Goal: Communication & Community: Answer question/provide support

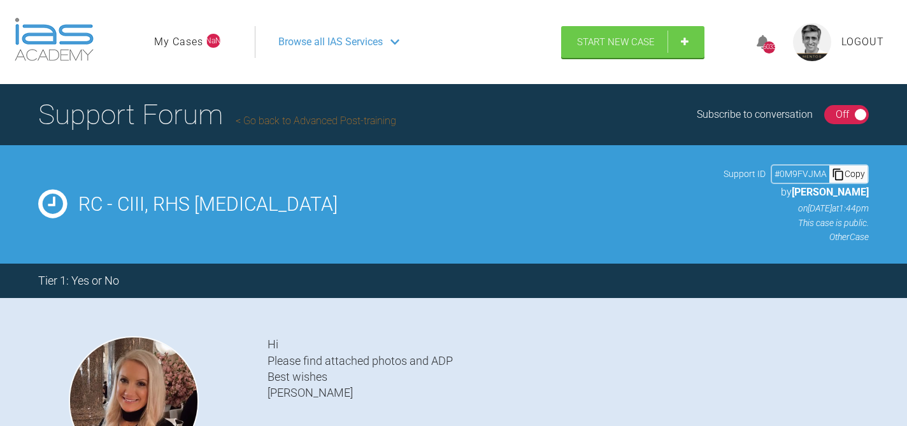
select select "English"
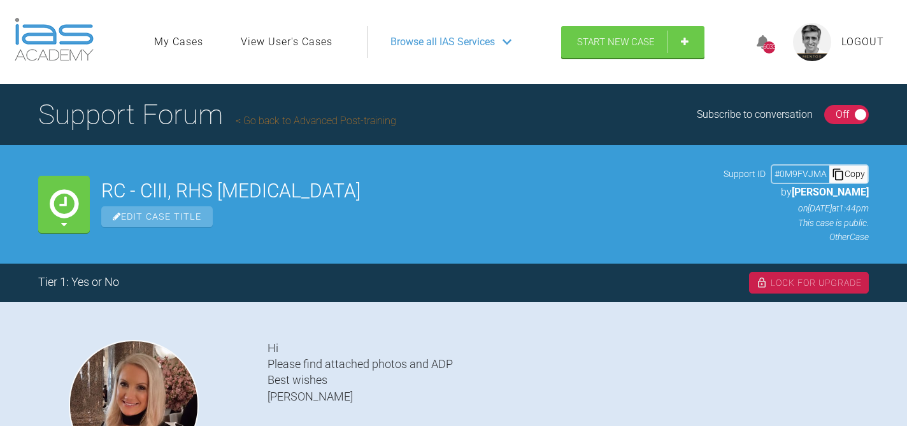
scroll to position [464, 0]
click at [328, 118] on link "Go back to Advanced Post-training" at bounding box center [316, 121] width 161 height 12
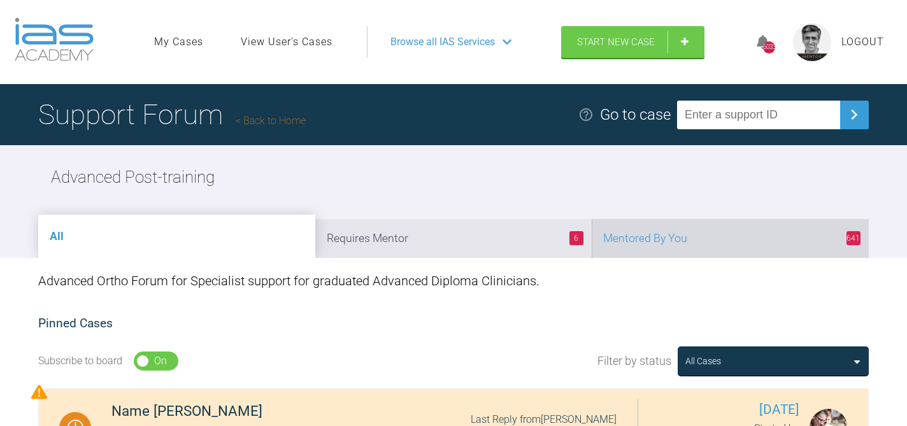
click at [711, 229] on li "641 Mentored By You" at bounding box center [730, 238] width 277 height 39
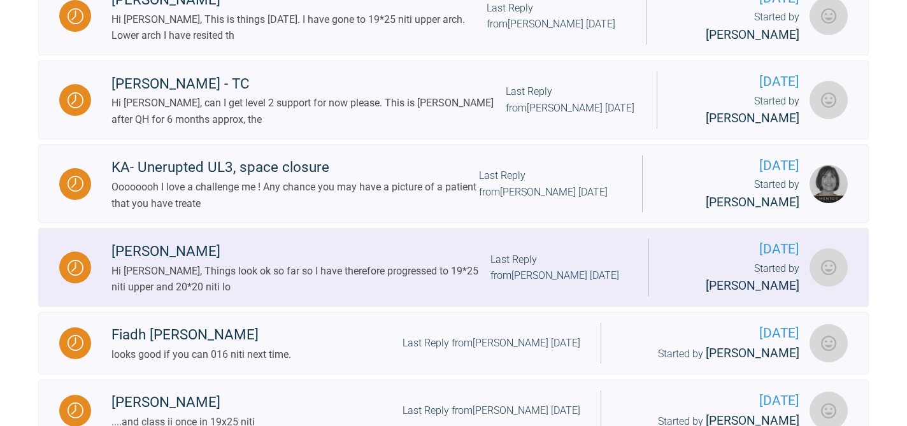
click at [380, 263] on div "Hi [PERSON_NAME], Things look ok so far so I have therefore progressed to 19*25…" at bounding box center [300, 279] width 379 height 32
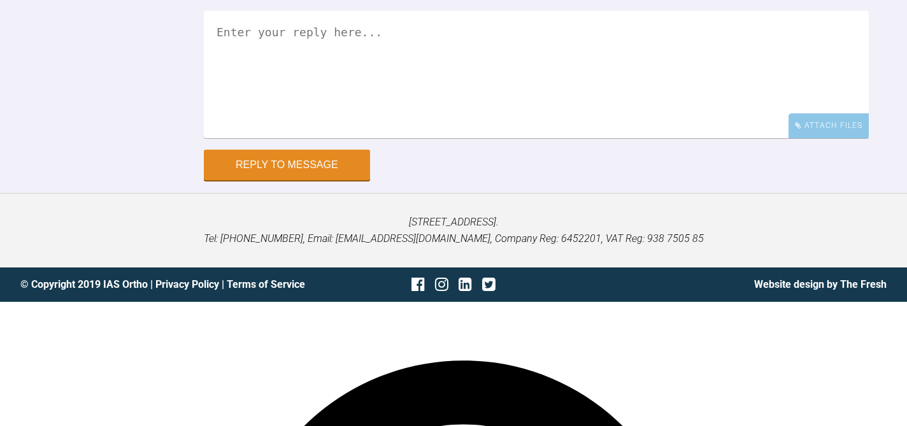
scroll to position [7568, 0]
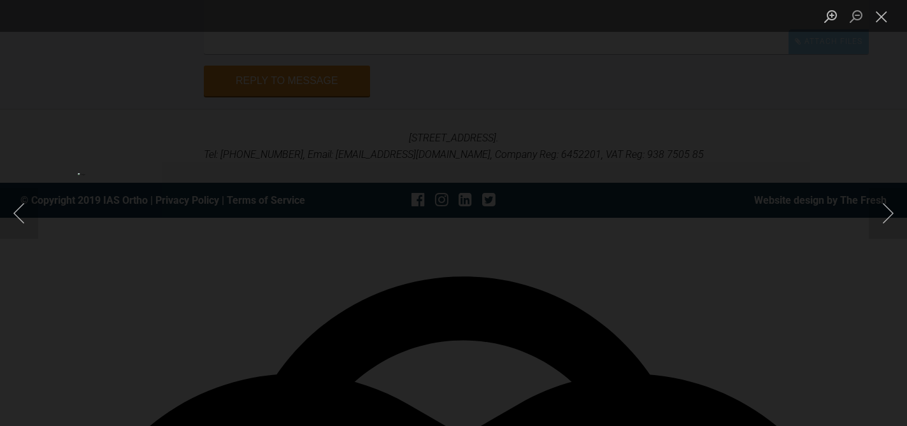
scroll to position [7674, 0]
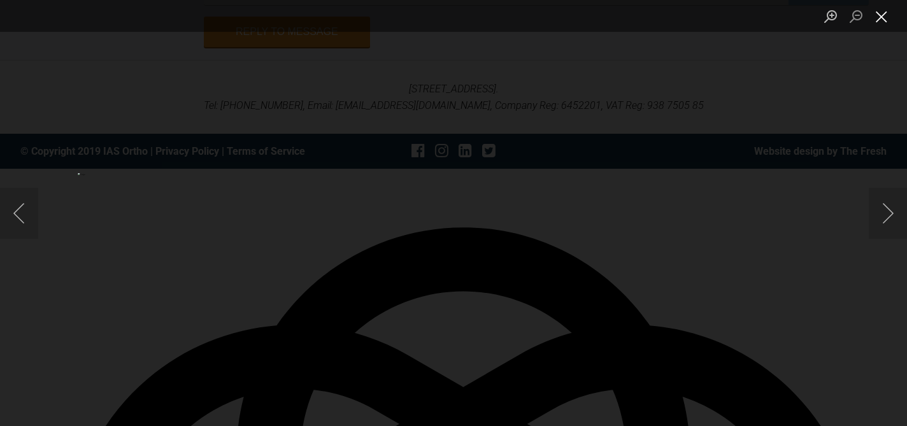
click at [885, 15] on button "Close lightbox" at bounding box center [881, 16] width 25 height 22
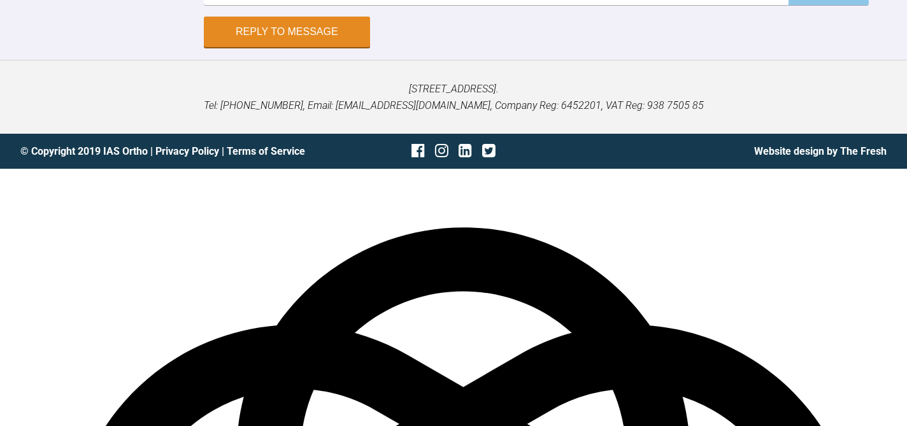
scroll to position [7720, 0]
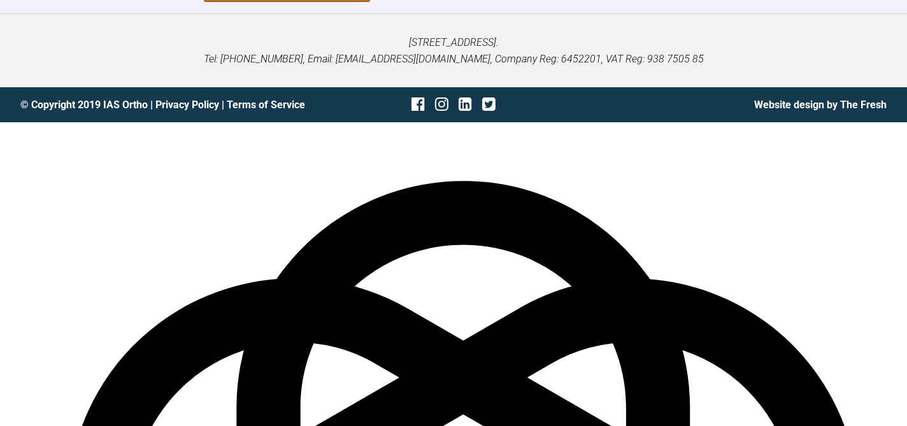
click at [0, 0] on span "good – we" at bounding box center [0, 0] width 0 height 0
click at [0, 0] on span "[MEDICAL_DATA] – check" at bounding box center [0, 0] width 0 height 0
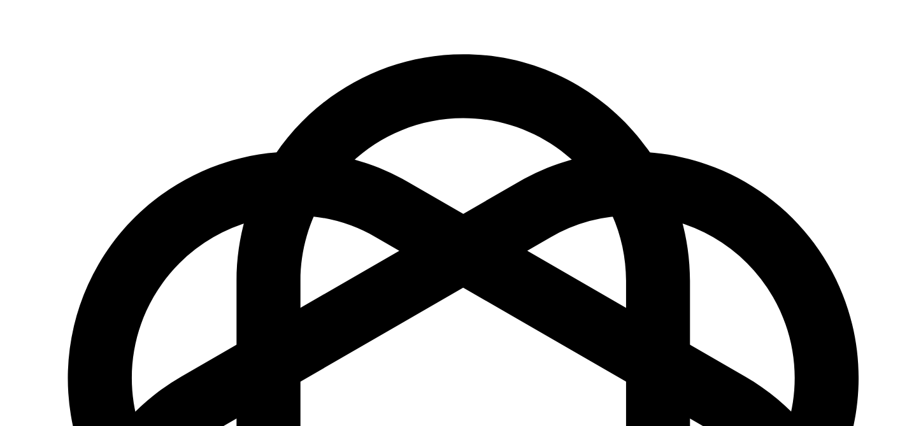
scroll to position [7859, 0]
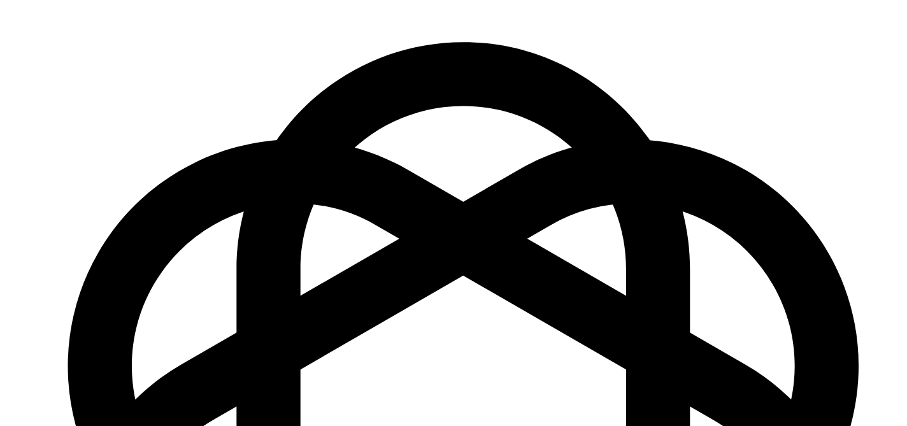
click at [0, 0] on span "arch" at bounding box center [0, 0] width 0 height 0
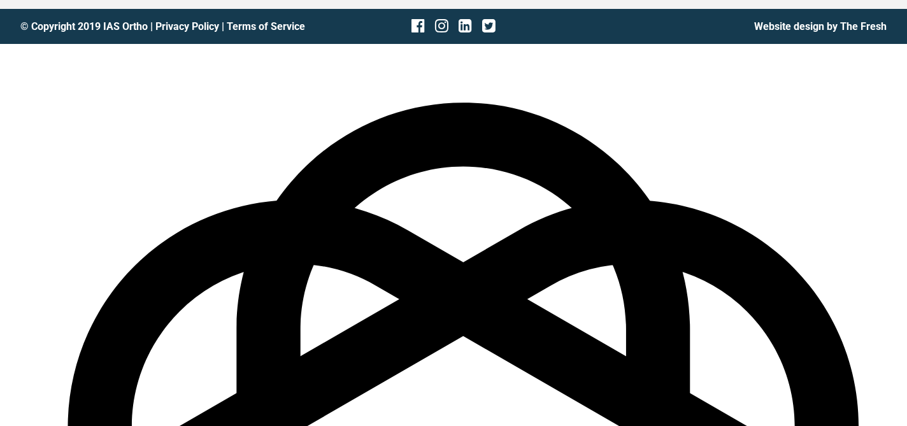
scroll to position [7936, 0]
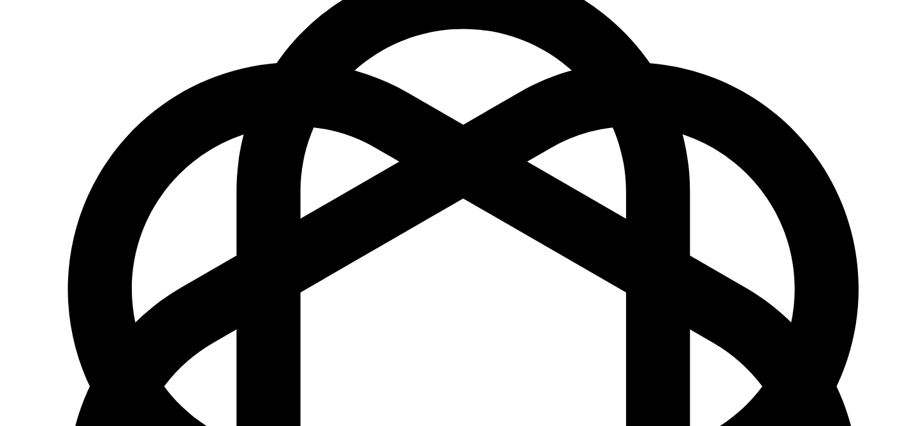
type textarea "It looks good – we still need to level the lower arch, and you may need to repo…"
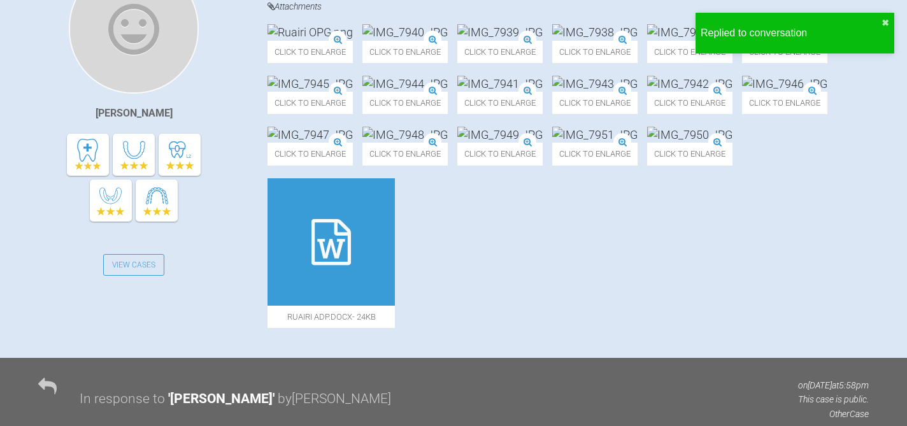
scroll to position [0, 0]
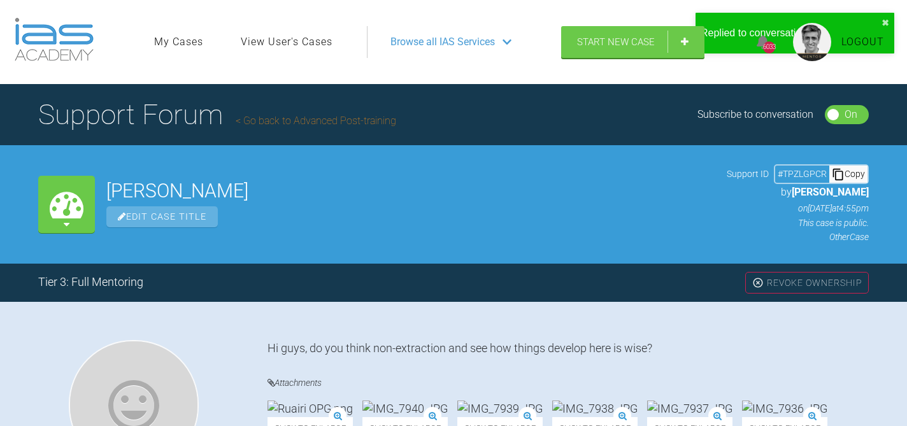
click at [354, 118] on link "Go back to Advanced Post-training" at bounding box center [316, 121] width 161 height 12
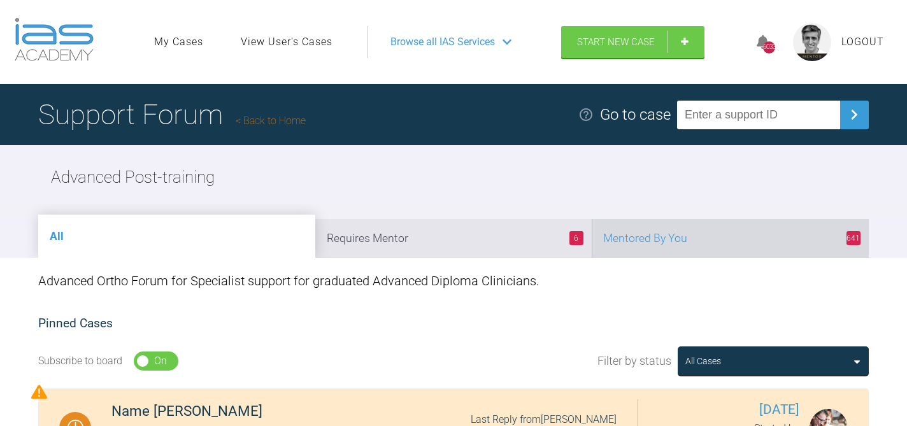
click at [681, 238] on li "641 Mentored By You" at bounding box center [730, 238] width 277 height 39
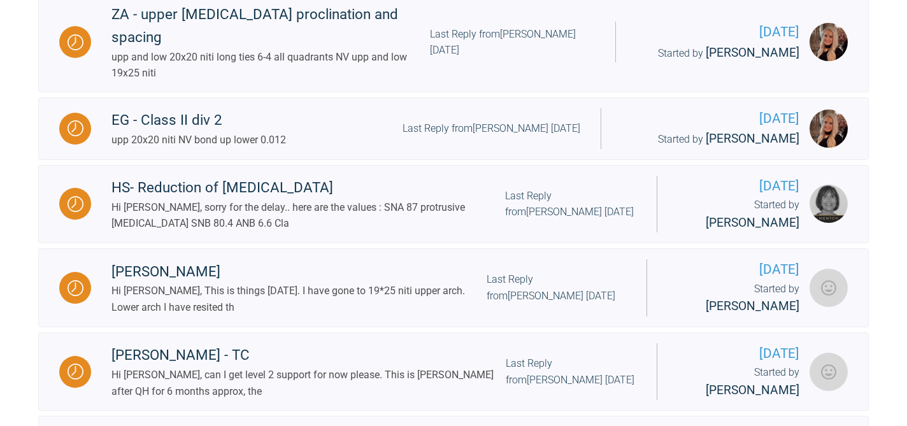
scroll to position [654, 0]
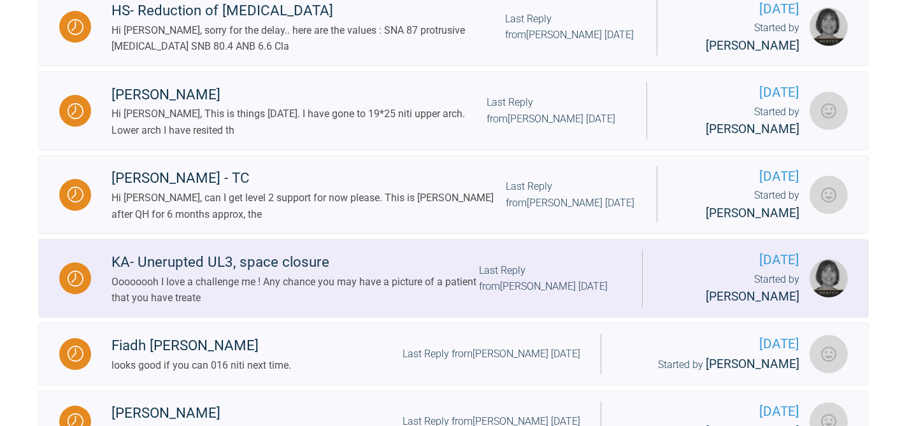
click at [500, 262] on div "Last Reply from [PERSON_NAME] [DATE]" at bounding box center [550, 278] width 143 height 32
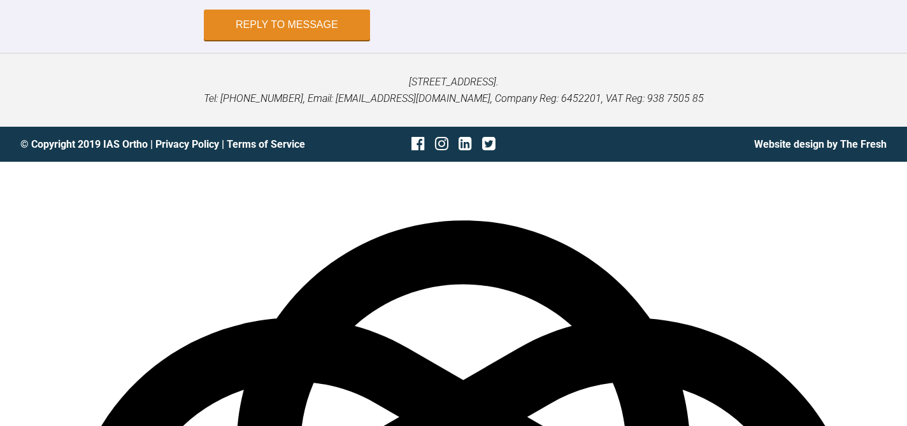
scroll to position [4850, 0]
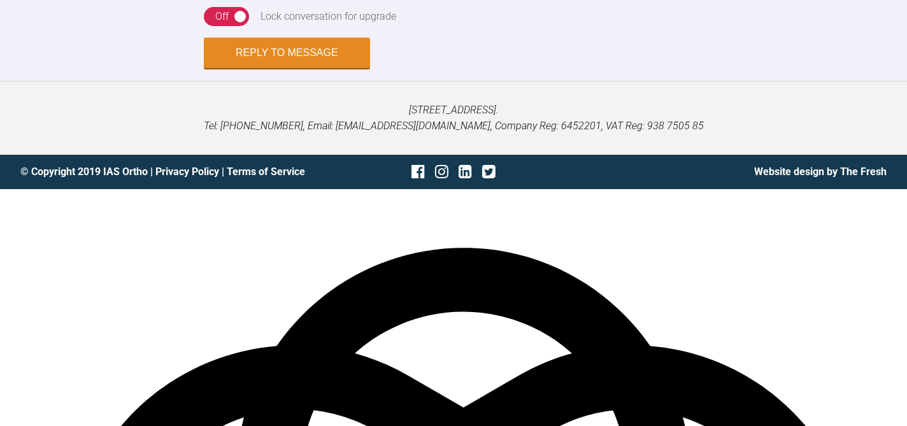
type textarea "yes I will try and find photos for you. I am away for a week so will do this wh…"
click at [292, 69] on button "Reply to Message" at bounding box center [287, 54] width 166 height 31
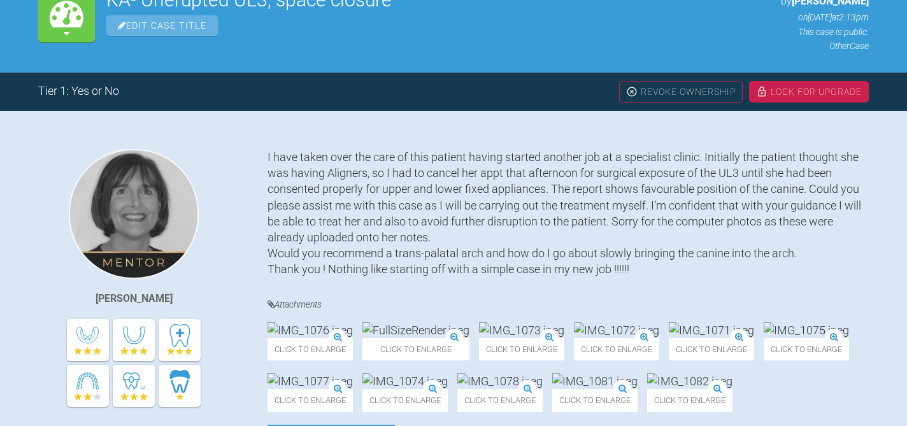
scroll to position [0, 0]
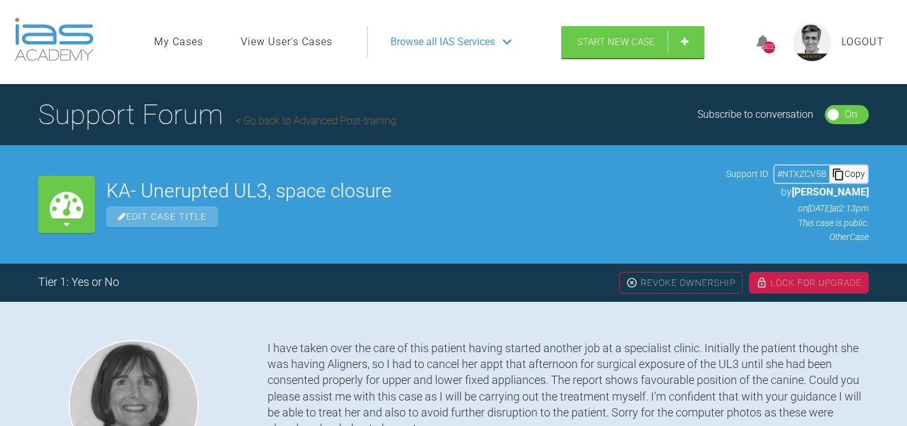
click at [338, 118] on link "Go back to Advanced Post-training" at bounding box center [316, 121] width 161 height 12
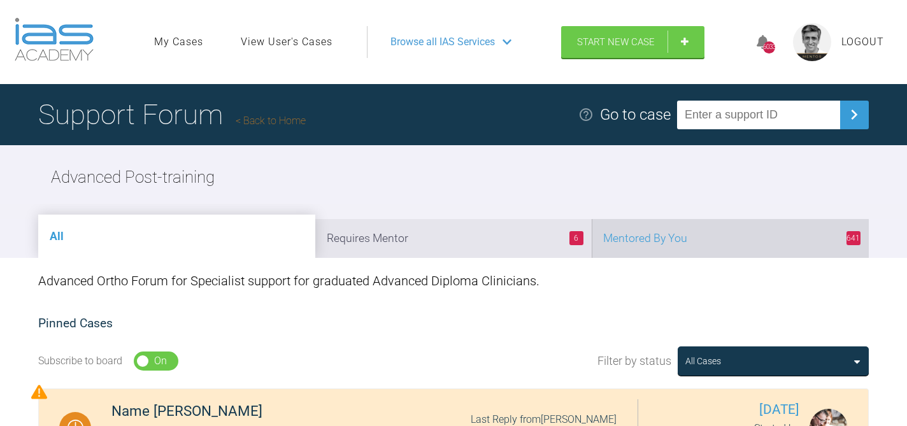
click at [736, 244] on li "641 Mentored By You" at bounding box center [730, 238] width 277 height 39
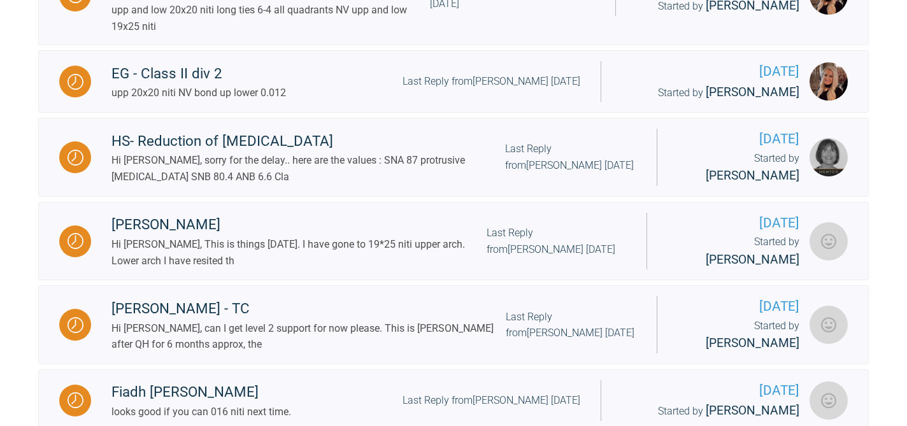
scroll to position [782, 0]
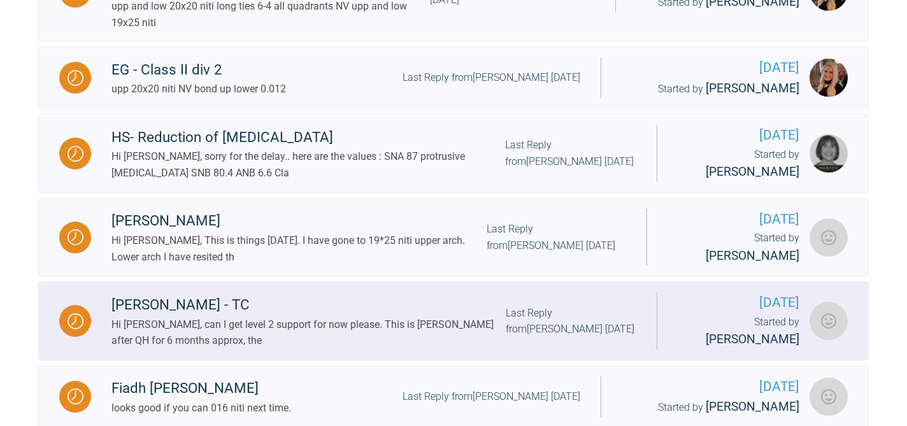
click at [516, 305] on div "Last Reply from [PERSON_NAME] [DATE]" at bounding box center [571, 321] width 131 height 32
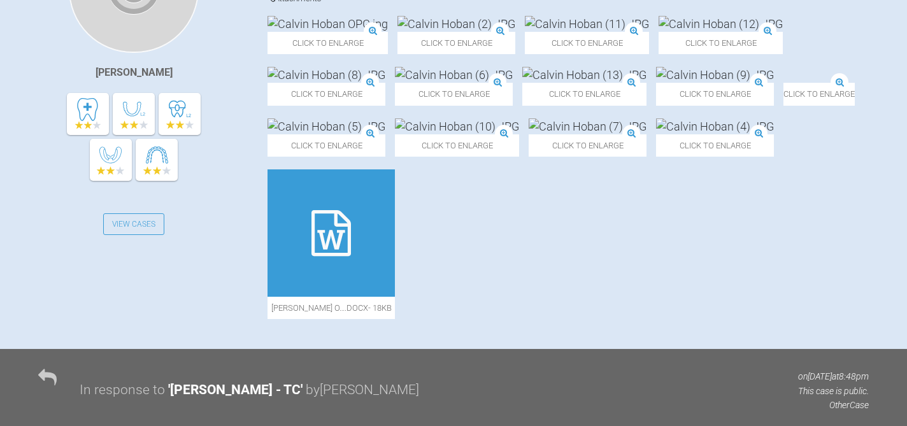
scroll to position [372, 0]
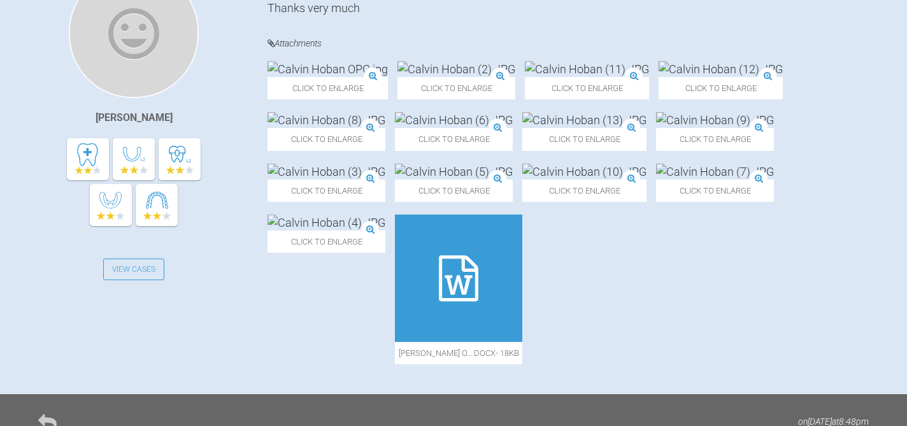
click at [721, 77] on img at bounding box center [721, 69] width 124 height 16
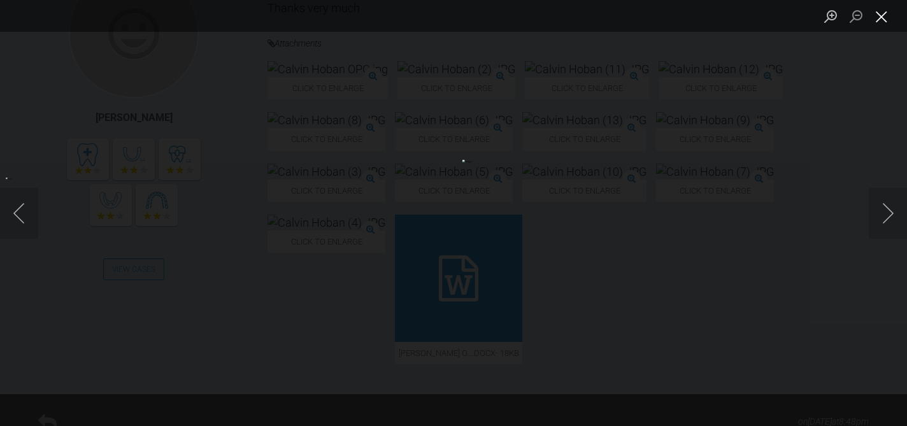
click at [879, 18] on button "Close lightbox" at bounding box center [881, 16] width 25 height 22
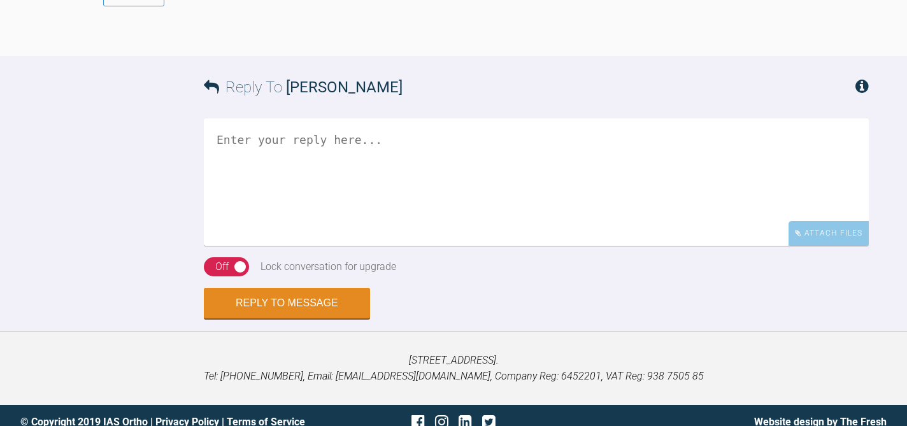
scroll to position [2364, 0]
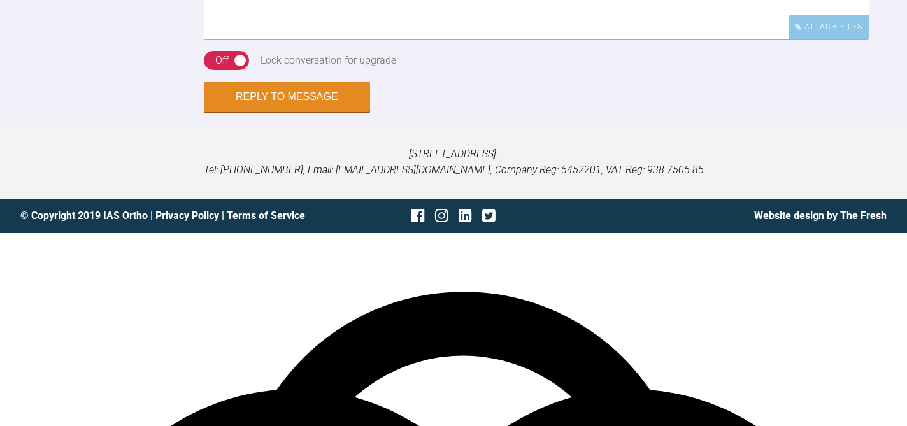
click at [0, 0] on span "the" at bounding box center [0, 0] width 0 height 0
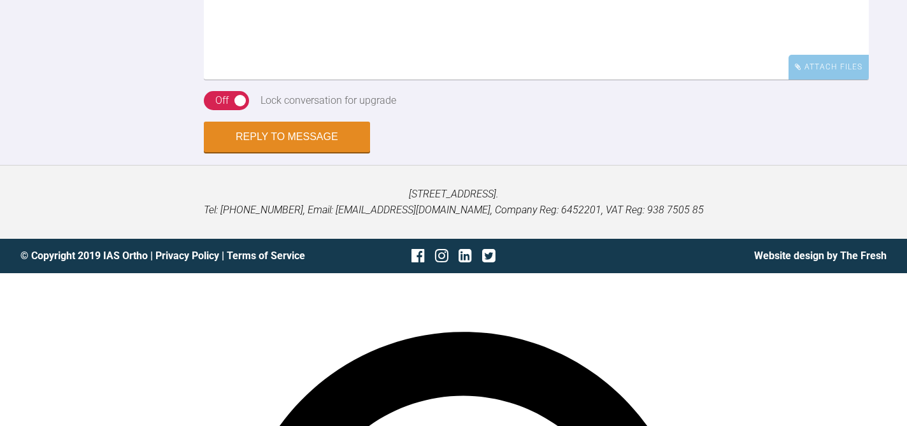
scroll to position [2326, 0]
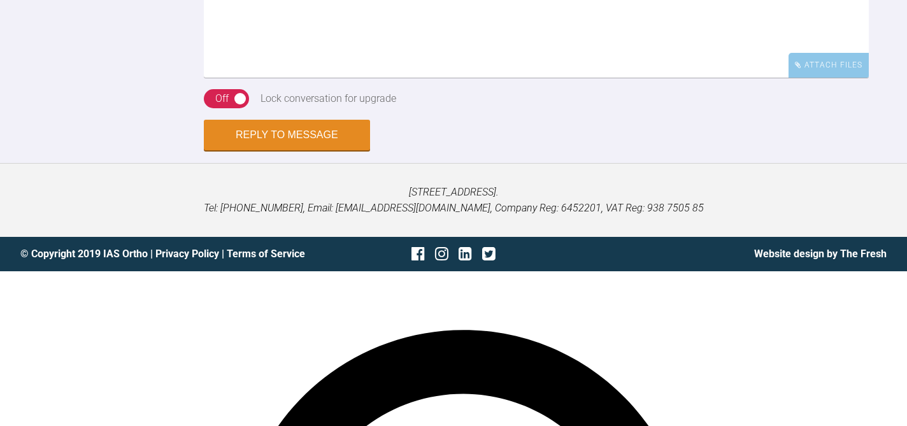
click at [0, 0] on span "canines" at bounding box center [0, 0] width 0 height 0
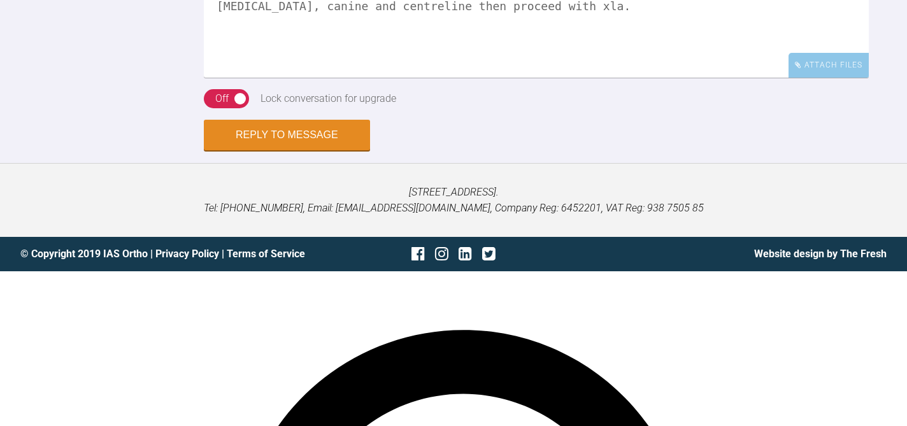
click at [0, 0] on span "canines" at bounding box center [0, 0] width 0 height 0
type textarea "This is tricky because facailly non xla but looking at the teeth, you may not b…"
click at [314, 152] on button "Reply to Message" at bounding box center [287, 136] width 166 height 31
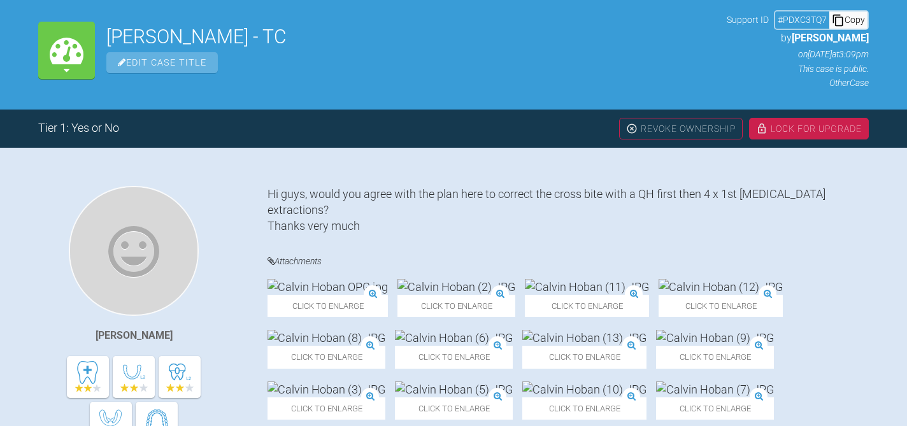
scroll to position [0, 0]
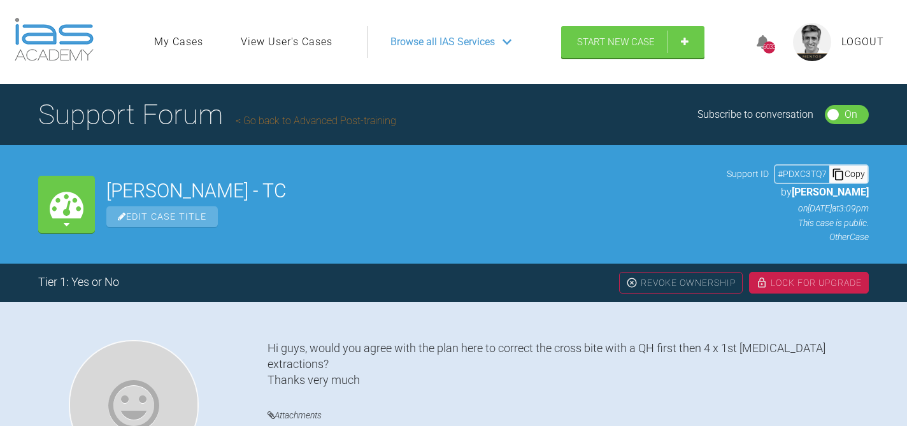
click at [806, 285] on div "Lock For Upgrade" at bounding box center [809, 283] width 120 height 22
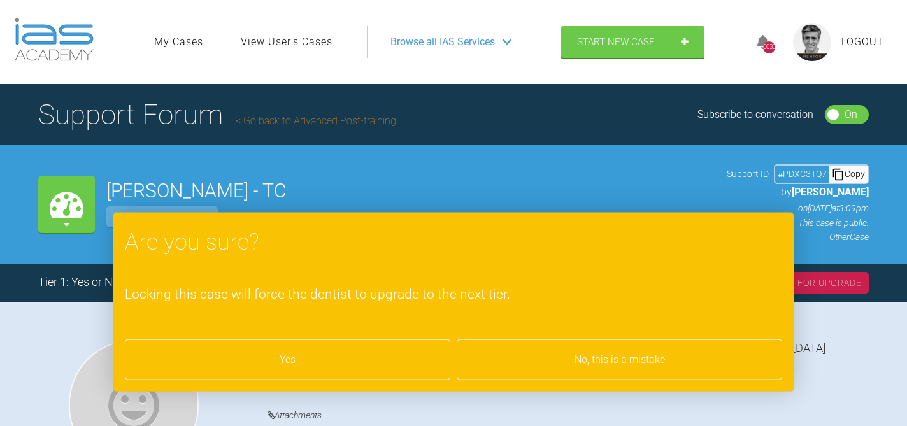
click at [318, 355] on div "Yes" at bounding box center [287, 359] width 325 height 41
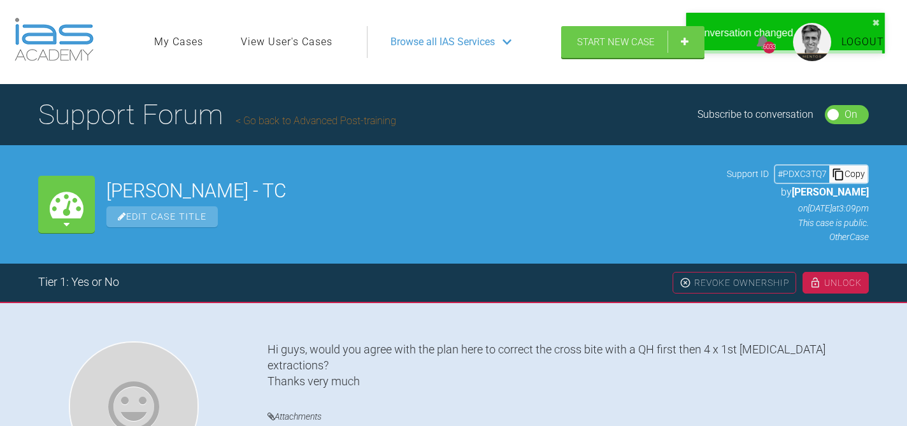
click at [329, 120] on link "Go back to Advanced Post-training" at bounding box center [316, 121] width 161 height 12
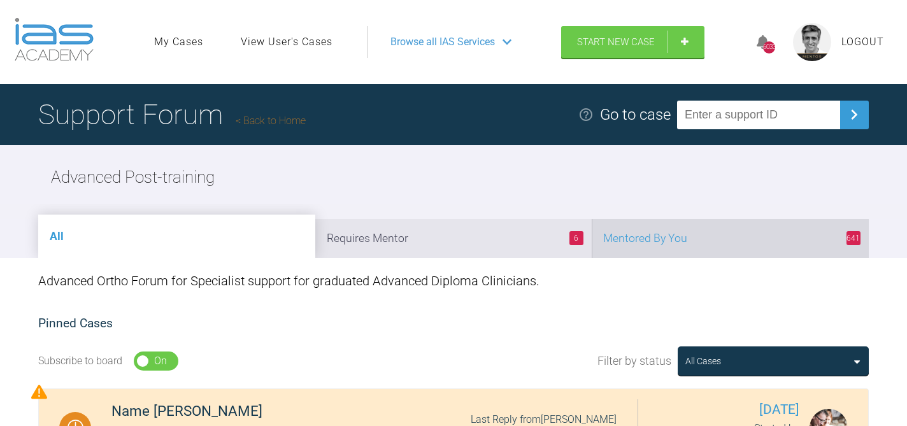
click at [683, 236] on li "641 Mentored By You" at bounding box center [730, 238] width 277 height 39
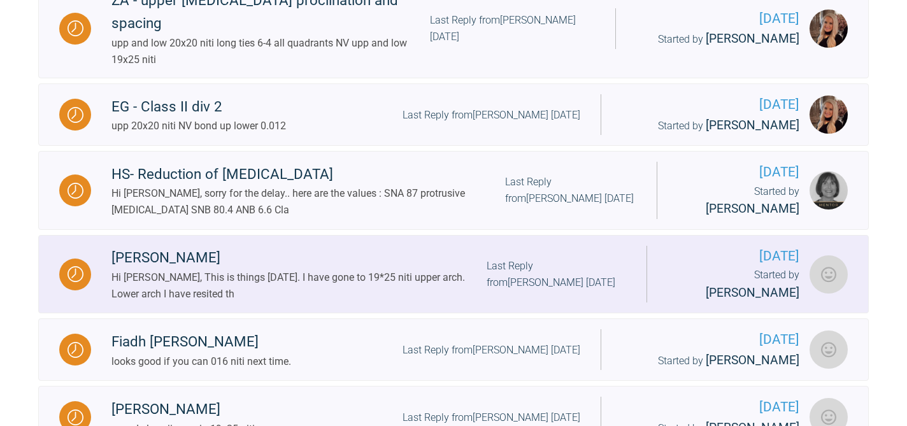
click at [544, 258] on div "Last Reply from [PERSON_NAME] [DATE]" at bounding box center [556, 274] width 139 height 32
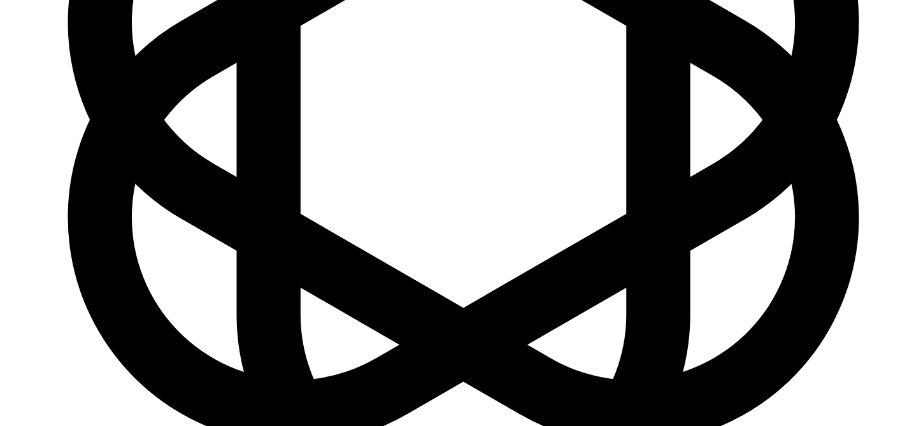
scroll to position [9239, 0]
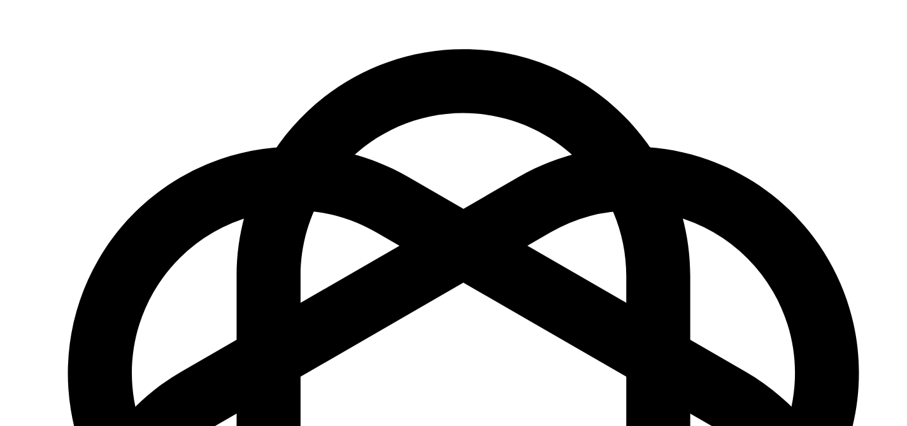
scroll to position [8916, 0]
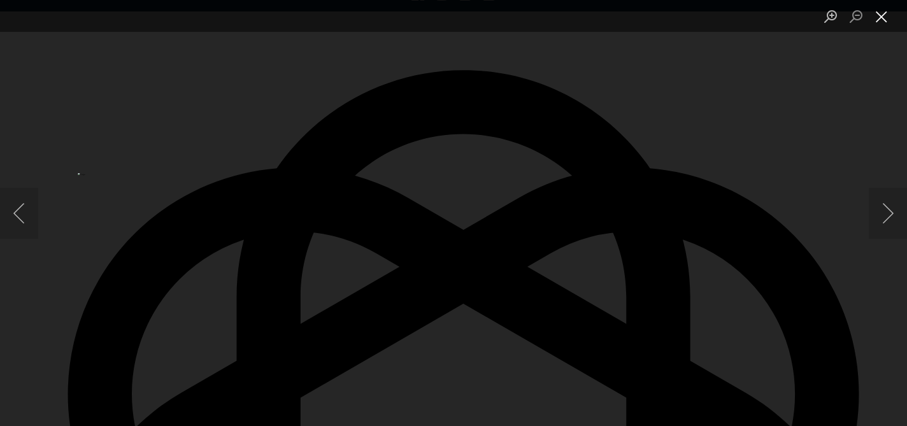
click at [879, 20] on button "Close lightbox" at bounding box center [881, 16] width 25 height 22
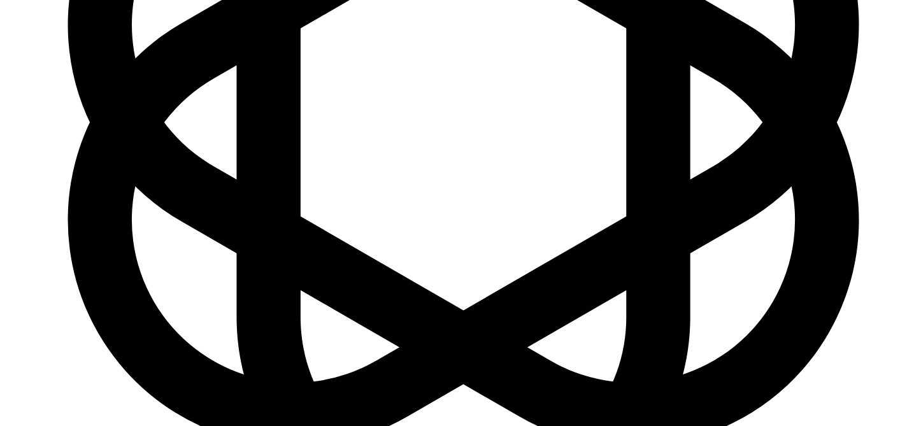
scroll to position [9300, 0]
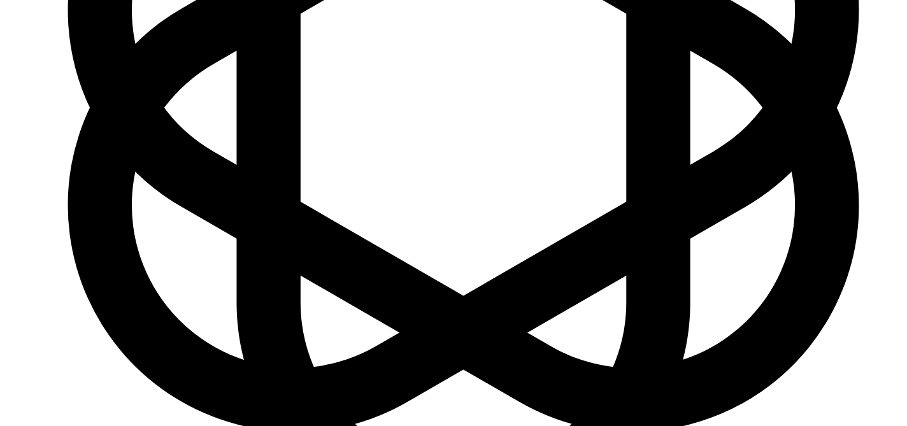
click at [0, 0] on span "the changes" at bounding box center [0, 0] width 0 height 0
click at [0, 0] on span "Looks good; let's" at bounding box center [0, 0] width 0 height 0
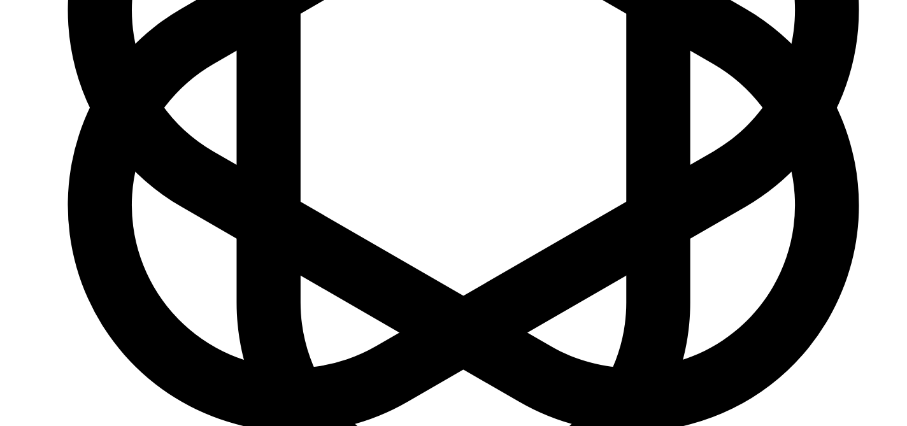
click at [0, 0] on div "33-31 – you" at bounding box center [0, 0] width 0 height 0
type textarea "Ok Looks good; let's see effect of the changes [DATE]. The 31 is not fully tied…"
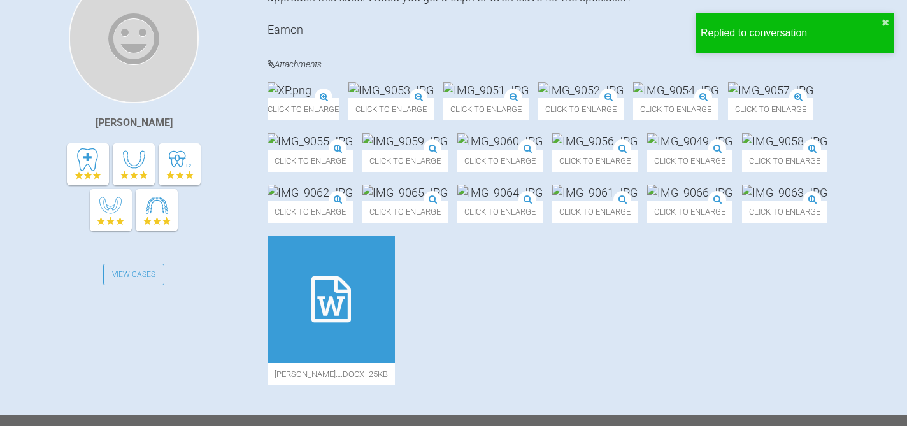
scroll to position [0, 0]
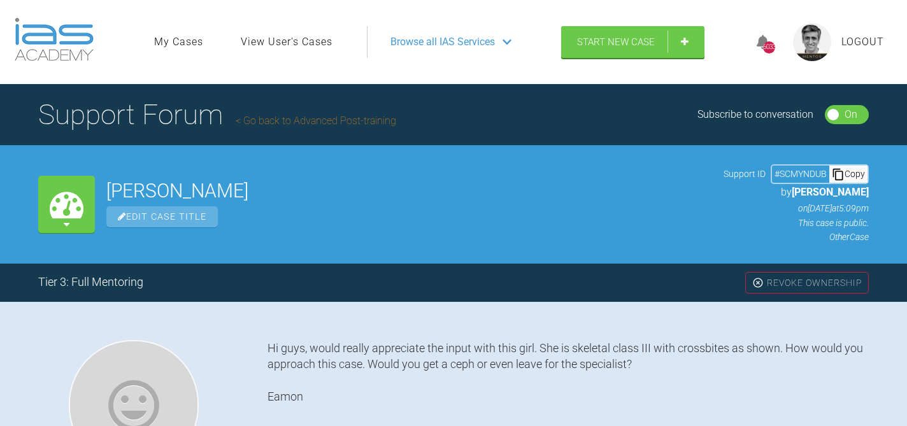
click at [349, 122] on link "Go back to Advanced Post-training" at bounding box center [316, 121] width 161 height 12
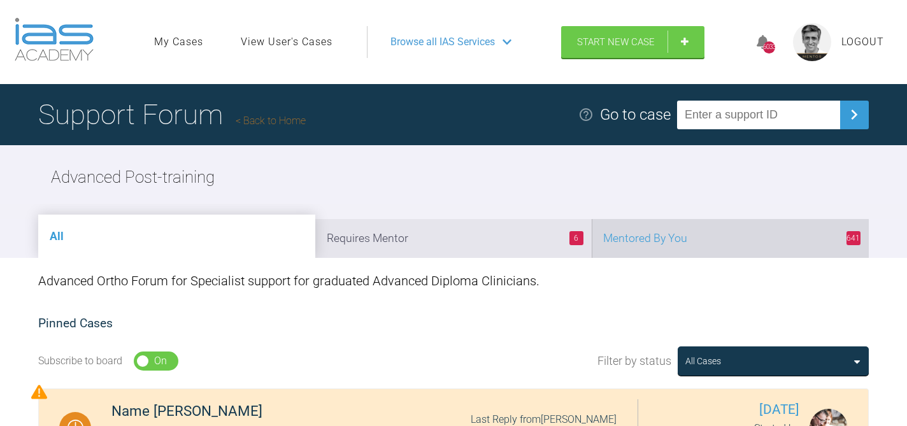
click at [721, 234] on li "641 Mentored By You" at bounding box center [730, 238] width 277 height 39
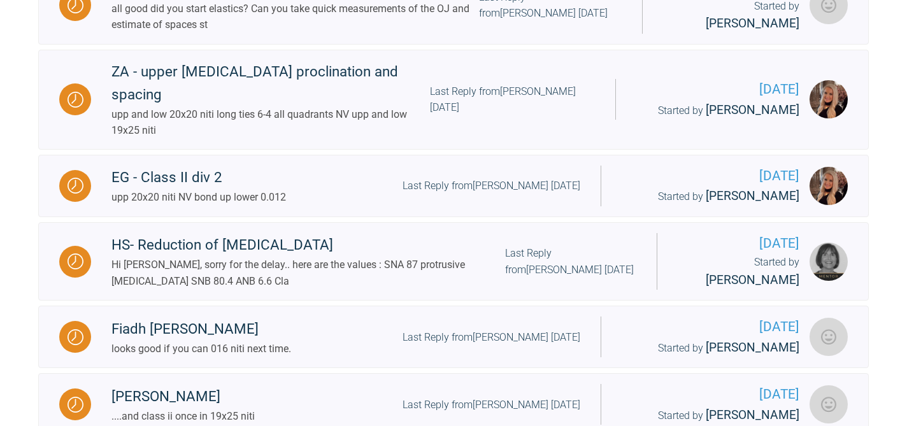
scroll to position [861, 0]
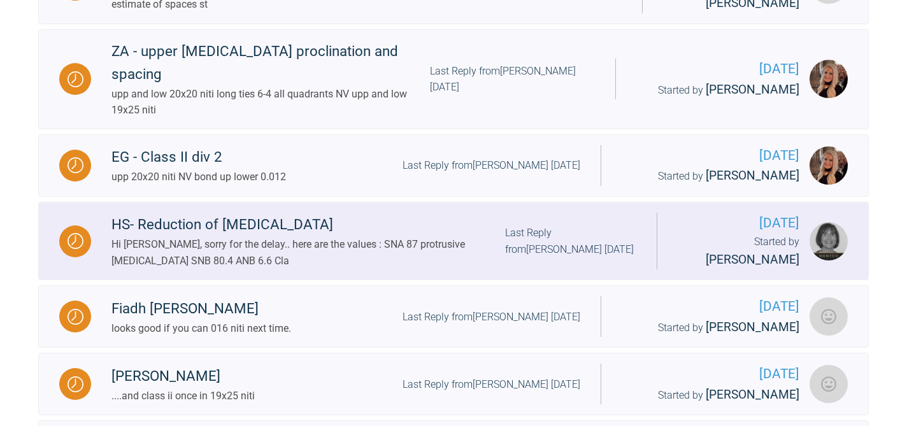
click at [546, 225] on div "Last Reply from [PERSON_NAME] [DATE]" at bounding box center [570, 241] width 131 height 32
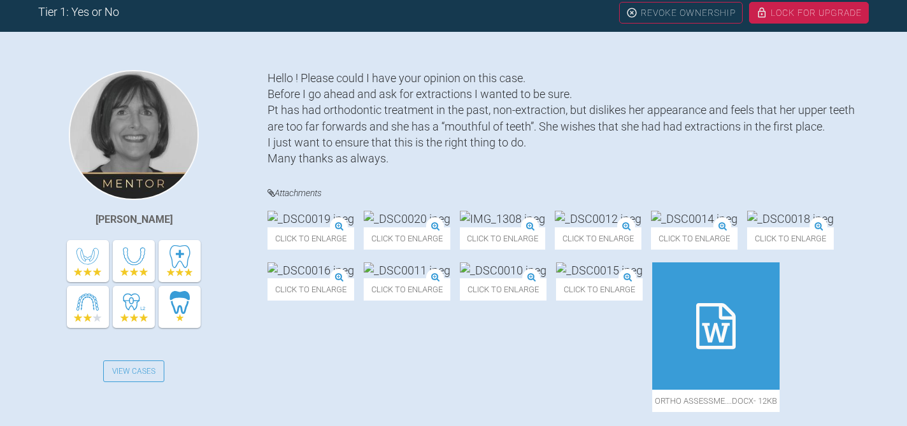
scroll to position [266, 0]
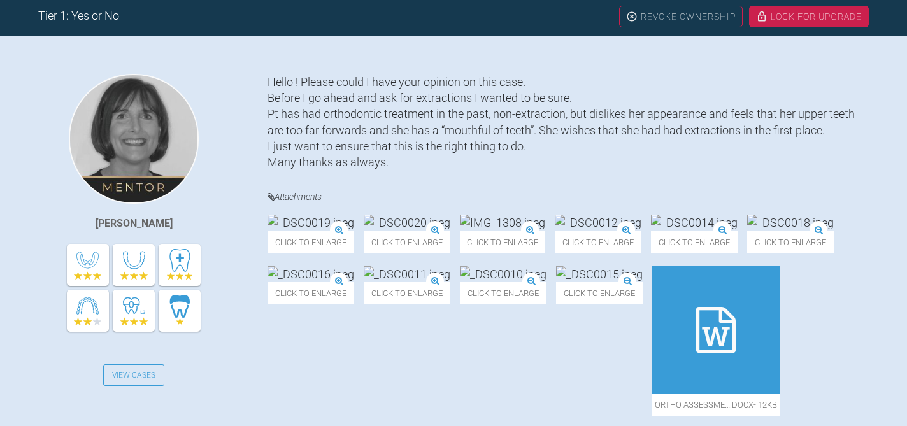
click at [641, 231] on img at bounding box center [598, 223] width 87 height 16
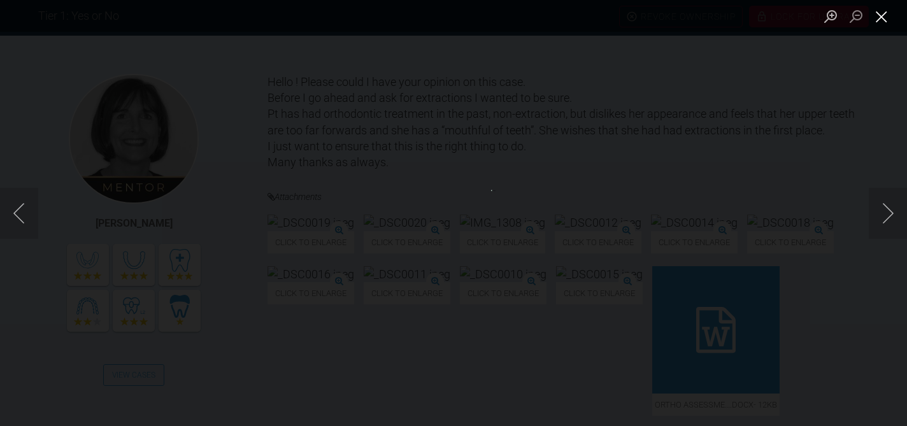
click at [879, 17] on button "Close lightbox" at bounding box center [881, 16] width 25 height 22
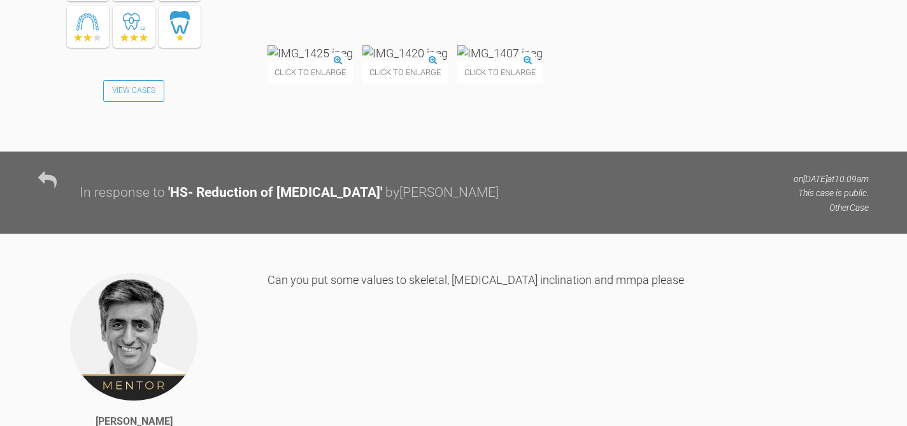
scroll to position [1542, 0]
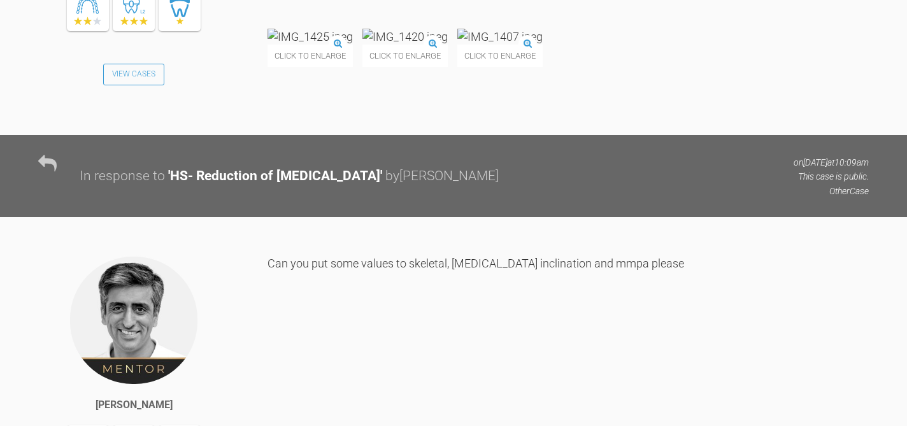
click at [448, 45] on img at bounding box center [404, 37] width 85 height 16
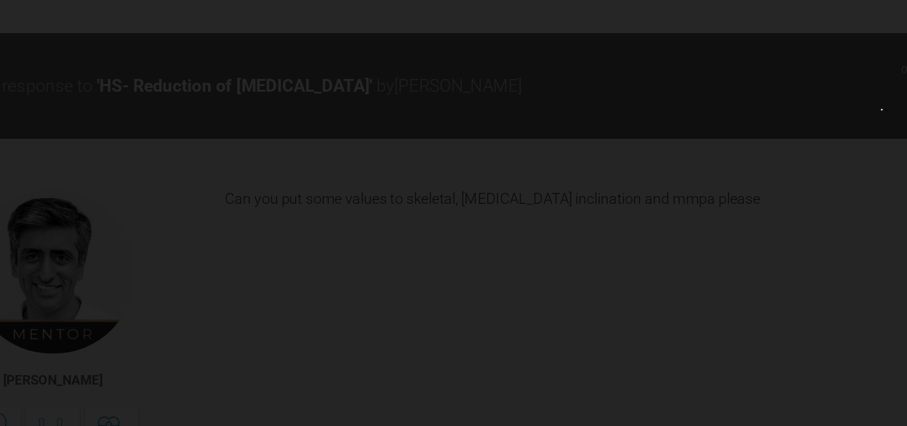
scroll to position [1559, 0]
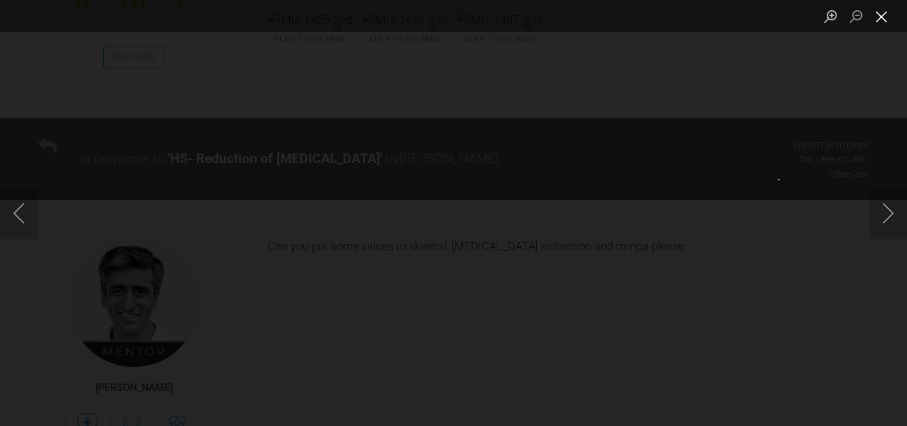
click at [883, 17] on button "Close lightbox" at bounding box center [881, 16] width 25 height 22
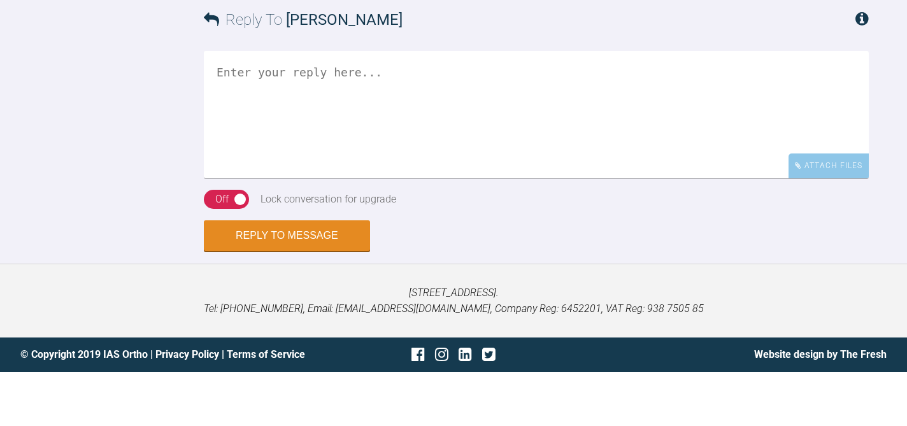
scroll to position [2657, 0]
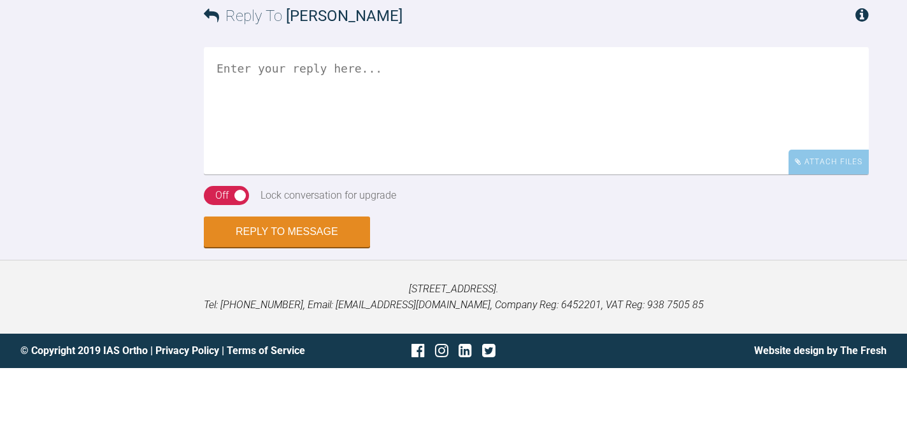
click at [446, 175] on textarea at bounding box center [536, 110] width 665 height 127
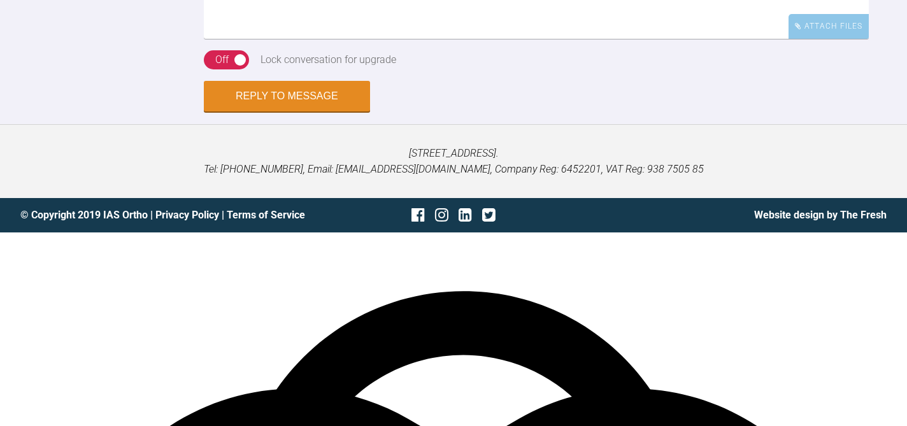
scroll to position [2796, 0]
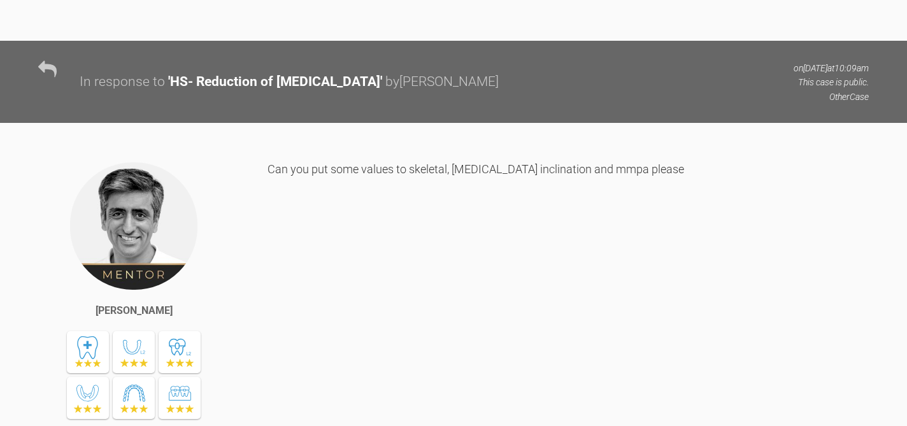
scroll to position [1532, 0]
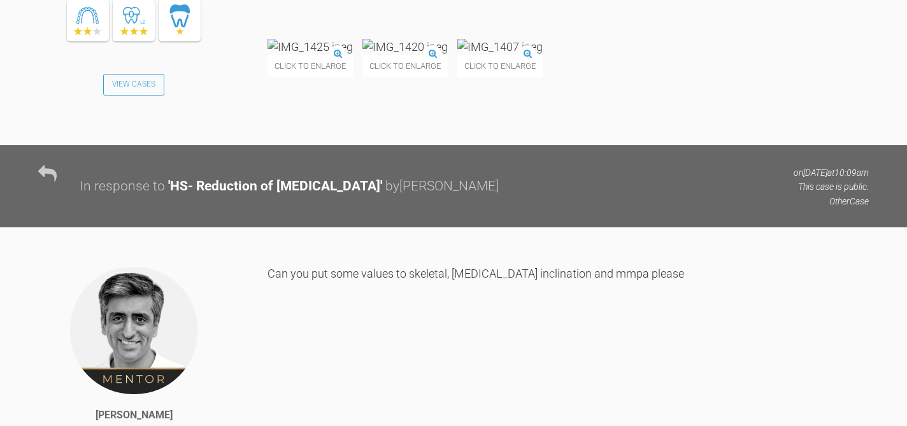
type textarea "From your measurements she is class II [MEDICAL_DATA] i . canine i The upper [M…"
click at [448, 55] on img at bounding box center [404, 47] width 85 height 16
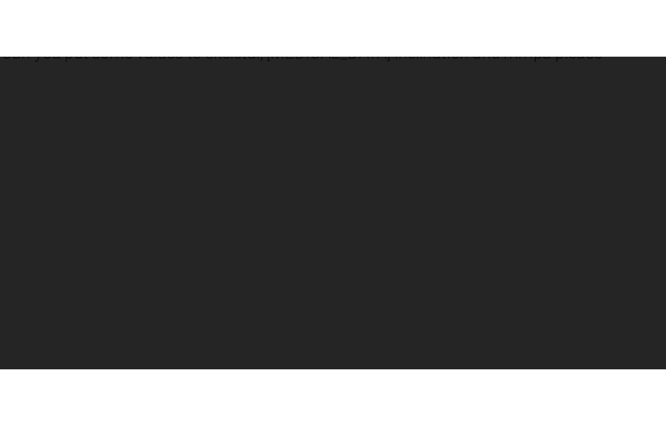
scroll to position [1613, 0]
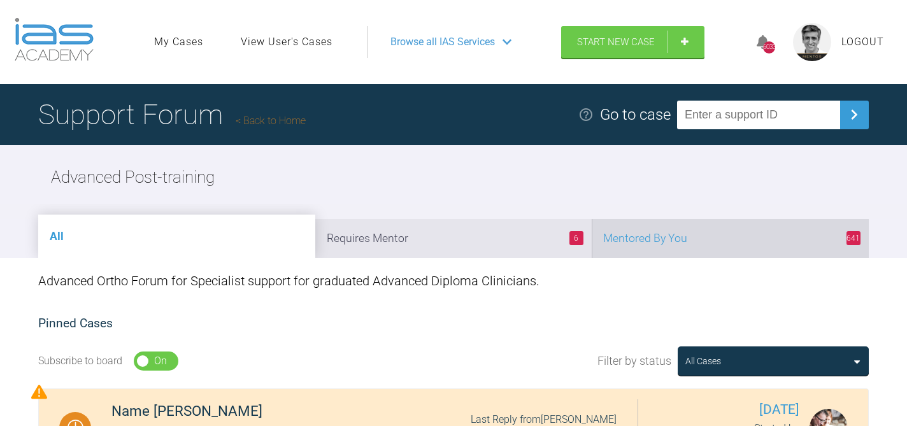
click at [736, 240] on li "641 Mentored By You" at bounding box center [730, 238] width 277 height 39
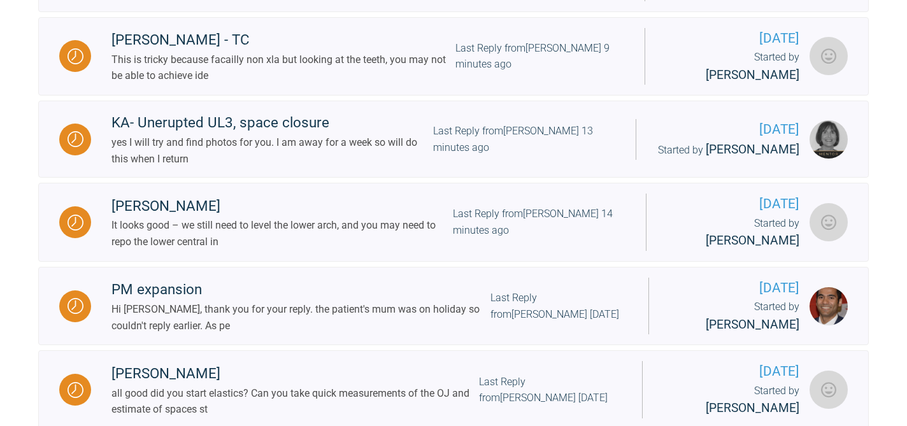
scroll to position [514, 0]
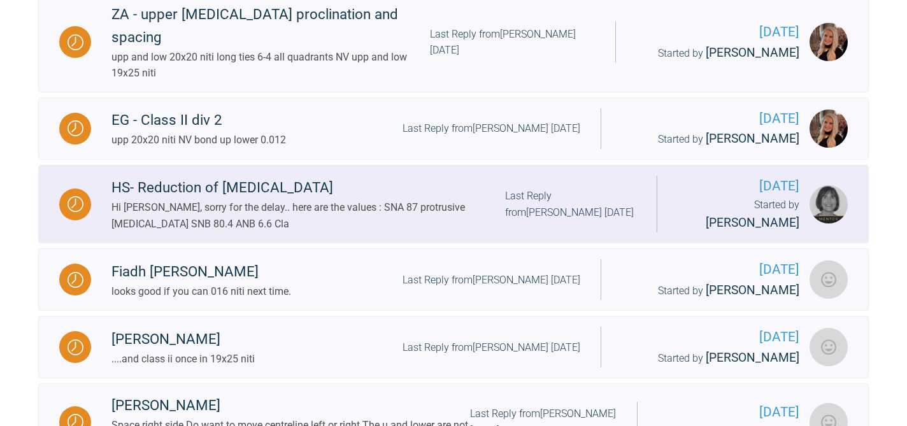
click at [458, 199] on div "Hi [PERSON_NAME], sorry for the delay.. here are the values : SNA 87 protrusive…" at bounding box center [308, 215] width 394 height 32
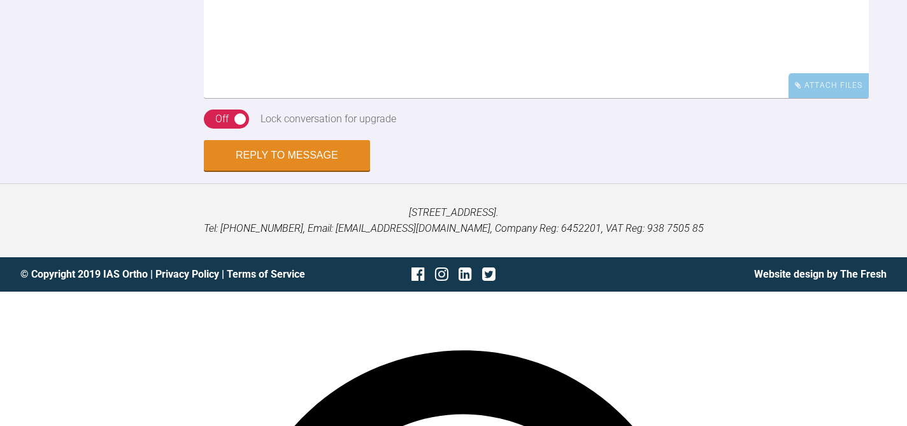
scroll to position [2738, 0]
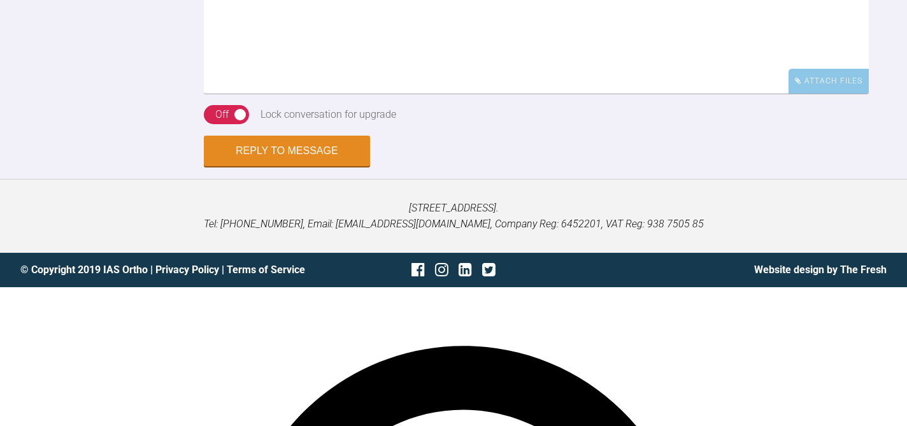
click at [478, 94] on textarea at bounding box center [536, 29] width 665 height 127
click at [519, 94] on textarea "the ceph values do not all appear correct." at bounding box center [536, 29] width 665 height 127
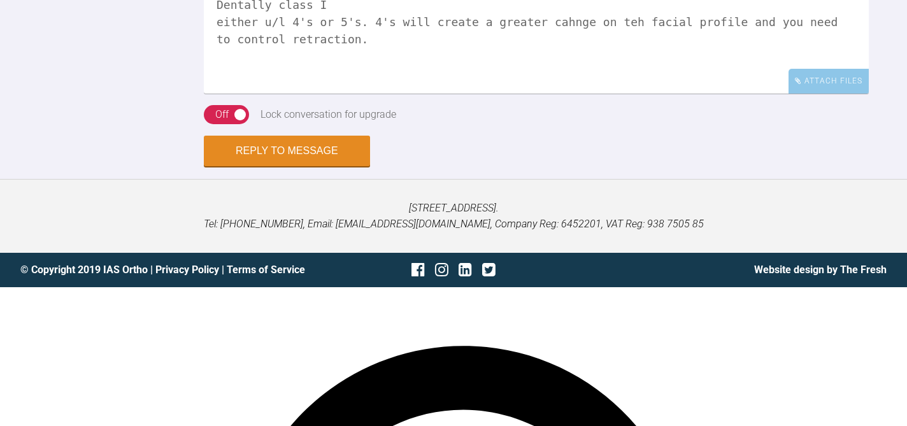
click at [577, 94] on textarea "the ceph values do not all appear correct. Dentally class I either u/l 4's or 5…" at bounding box center [536, 29] width 665 height 127
click at [0, 0] on span "change" at bounding box center [0, 0] width 0 height 0
click at [0, 0] on span "the" at bounding box center [0, 0] width 0 height 0
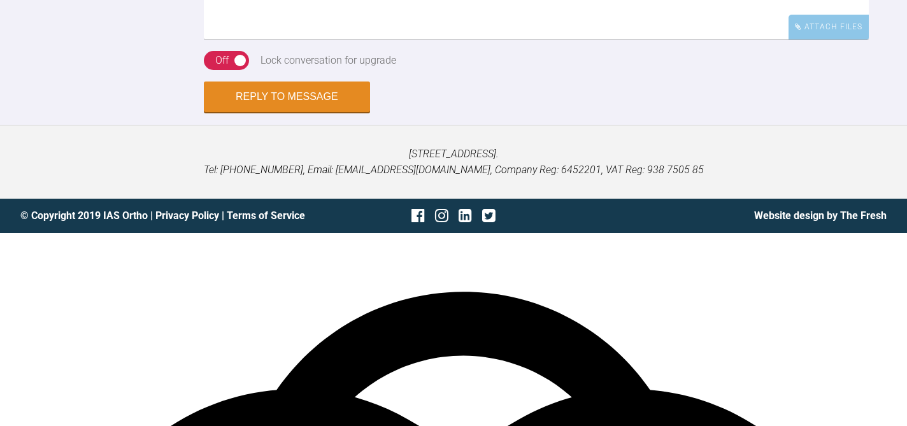
scroll to position [2804, 0]
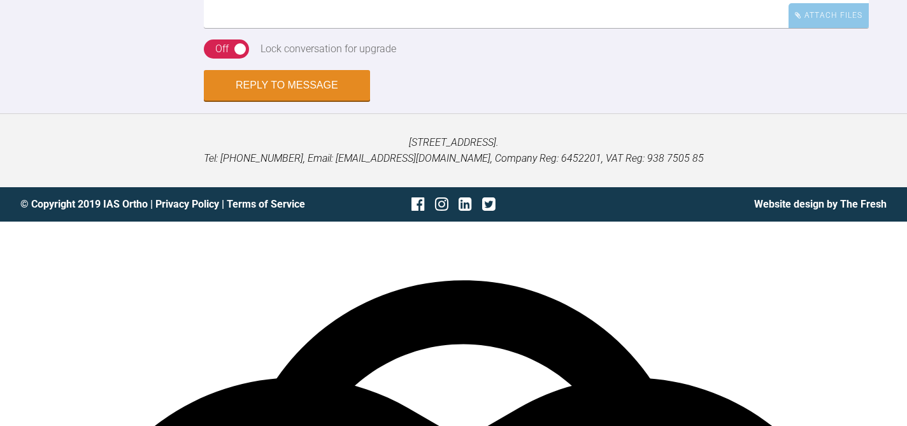
drag, startPoint x: 756, startPoint y: 160, endPoint x: 756, endPoint y: 179, distance: 19.1
type textarea "the ceph values do not all appear correct. Dentally class I either u/l 4's or 5…"
click at [266, 102] on button "Reply to Message" at bounding box center [287, 86] width 166 height 31
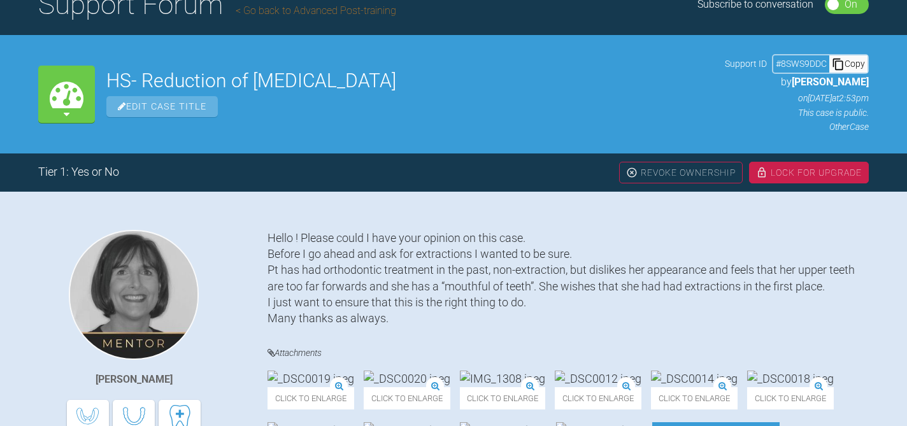
scroll to position [0, 0]
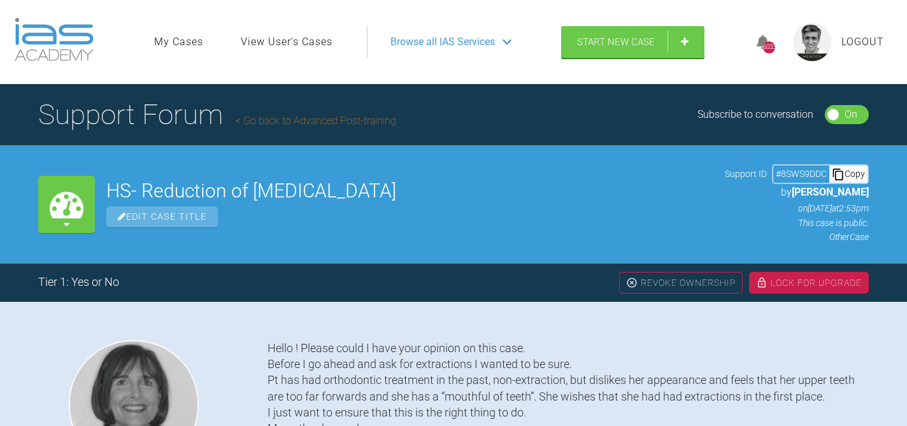
click at [804, 285] on div "Lock For Upgrade" at bounding box center [809, 283] width 120 height 22
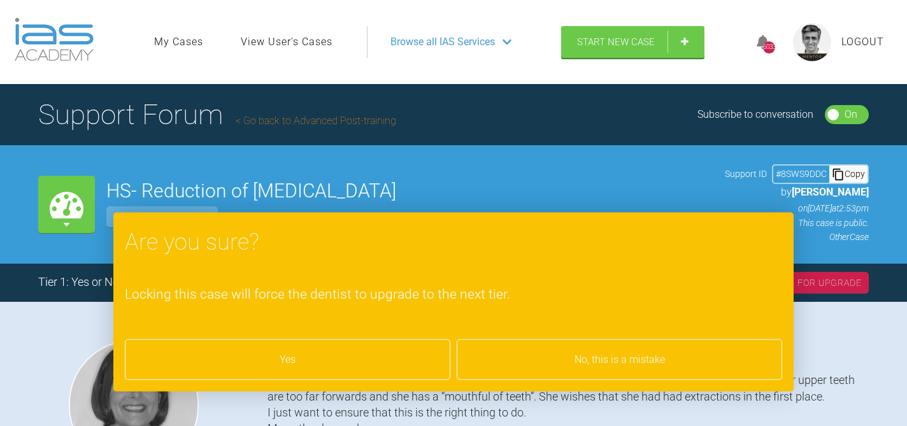
click at [355, 351] on div "Yes" at bounding box center [287, 359] width 325 height 41
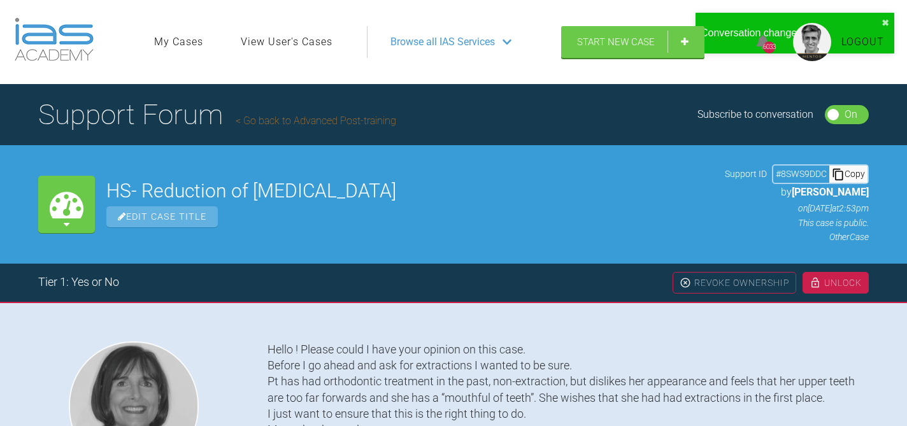
click at [338, 118] on link "Go back to Advanced Post-training" at bounding box center [316, 121] width 161 height 12
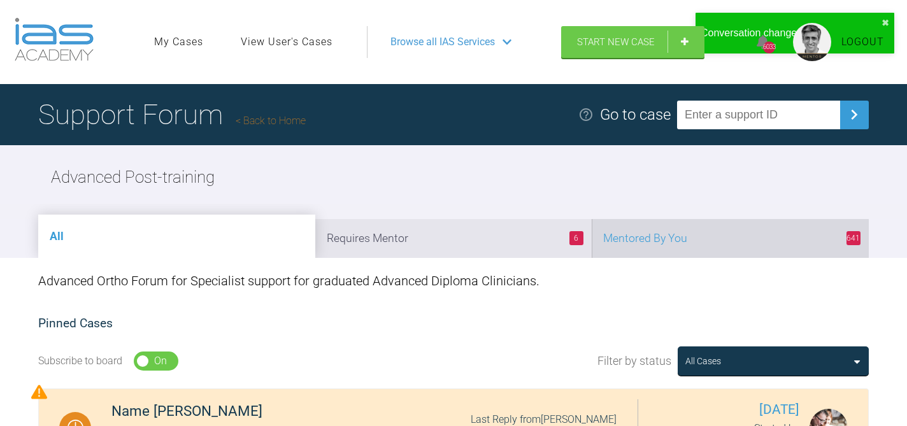
click at [676, 246] on li "641 Mentored By You" at bounding box center [730, 238] width 277 height 39
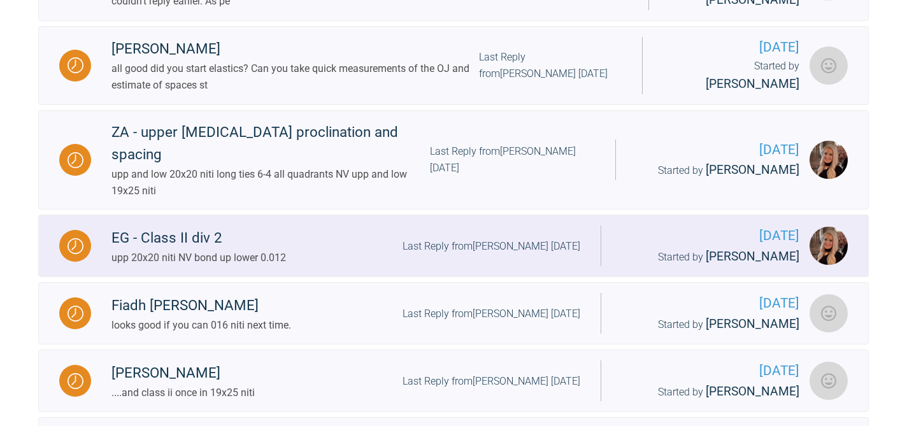
click at [506, 238] on div "Last Reply from [PERSON_NAME] [DATE]" at bounding box center [492, 246] width 178 height 17
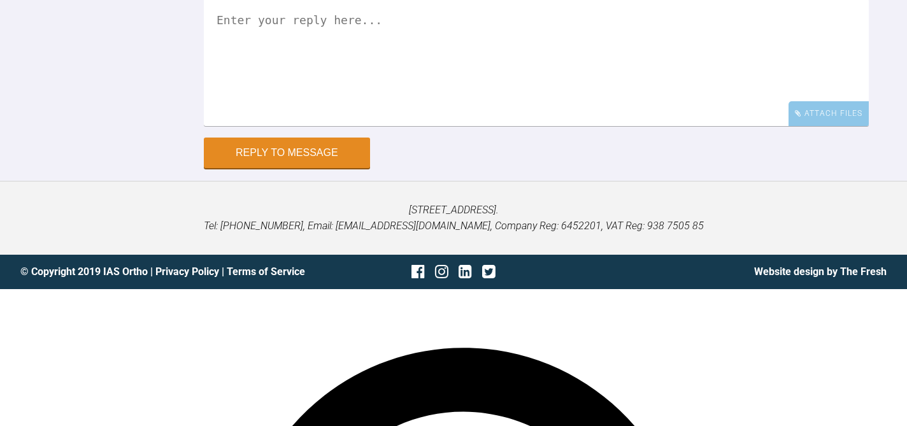
scroll to position [5244, 0]
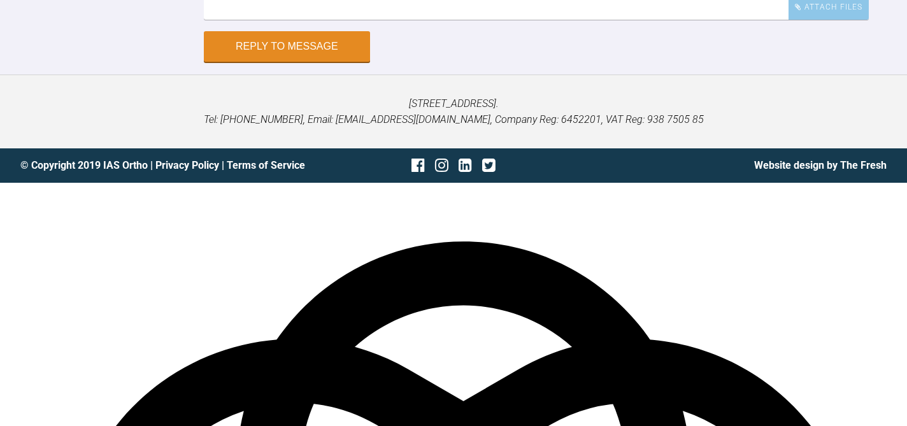
type textarea "ok looking good so far"
click at [249, 63] on button "Reply to Message" at bounding box center [287, 47] width 166 height 31
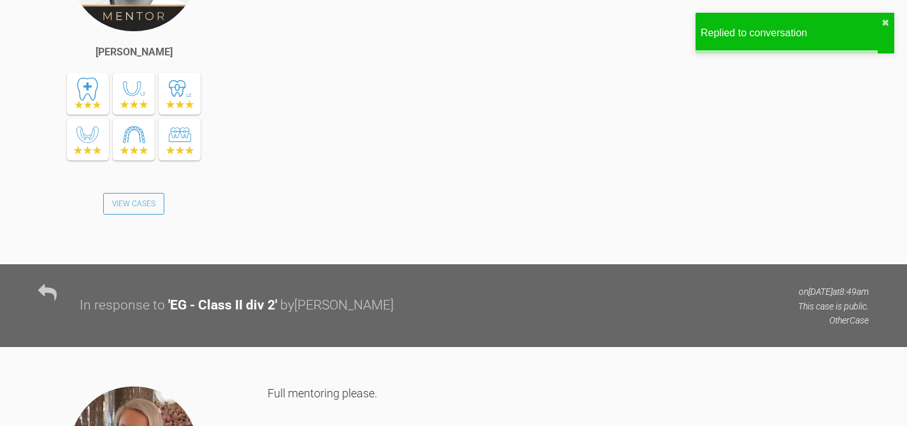
scroll to position [0, 0]
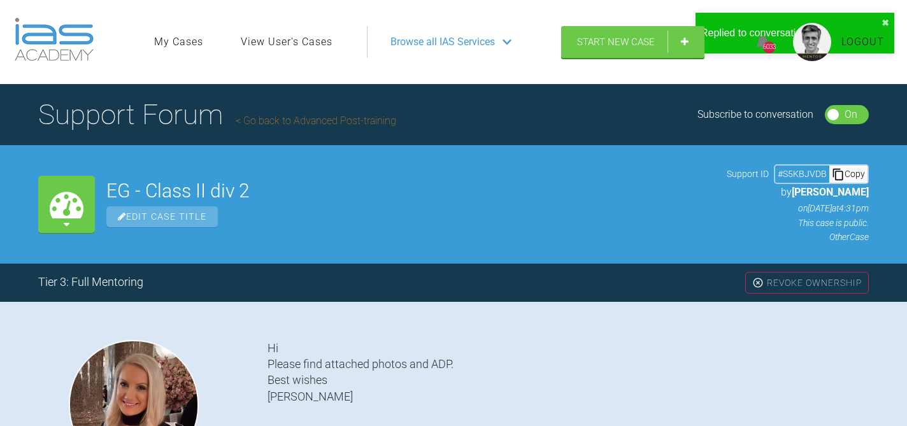
click at [350, 117] on link "Go back to Advanced Post-training" at bounding box center [316, 121] width 161 height 12
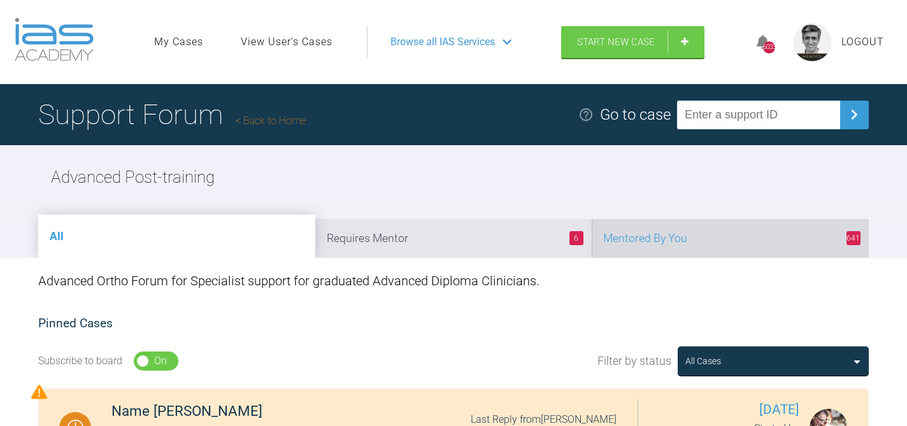
click at [712, 233] on li "641 Mentored By You" at bounding box center [730, 238] width 277 height 39
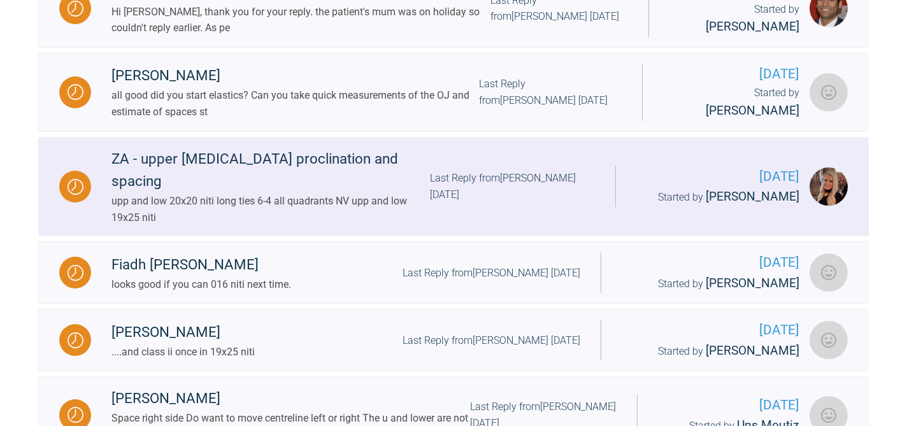
click at [562, 170] on div "Last Reply from [PERSON_NAME] [DATE]" at bounding box center [512, 186] width 165 height 32
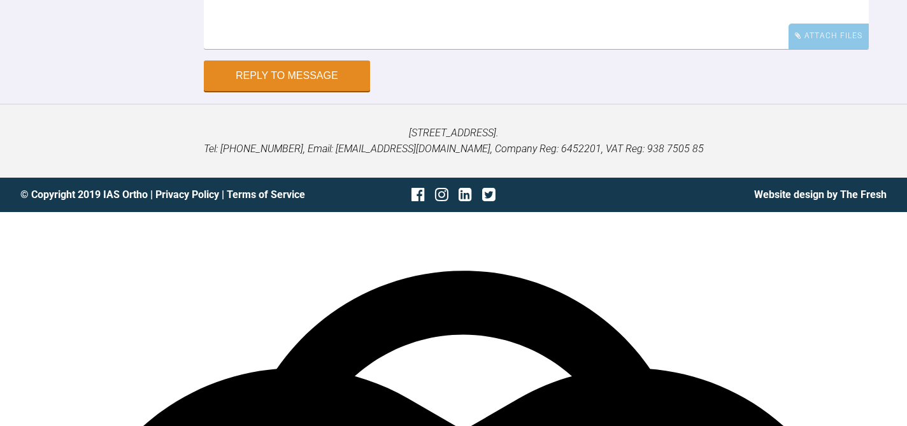
scroll to position [8108, 0]
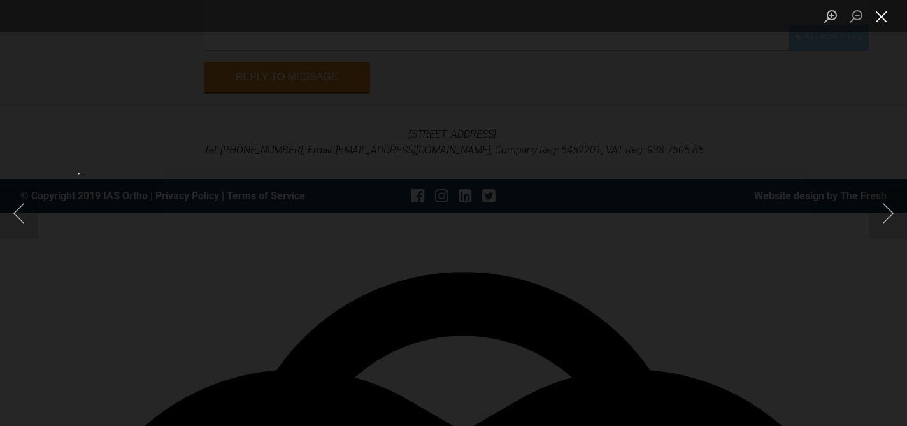
click at [882, 24] on button "Close lightbox" at bounding box center [881, 16] width 25 height 22
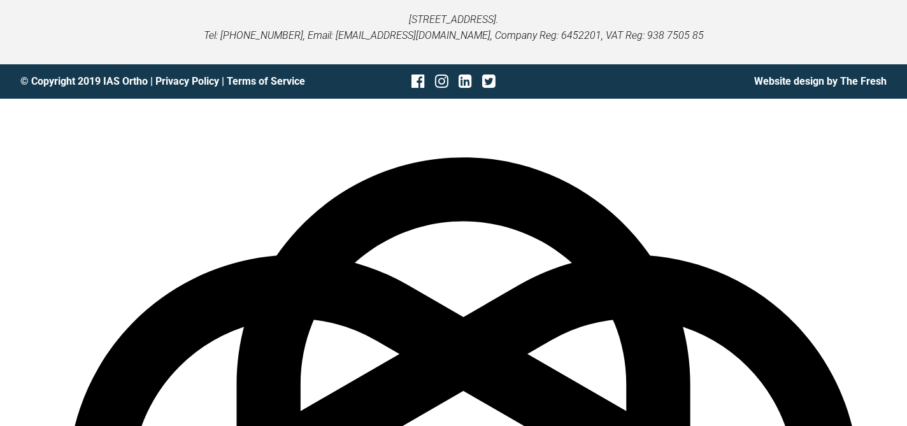
scroll to position [8225, 0]
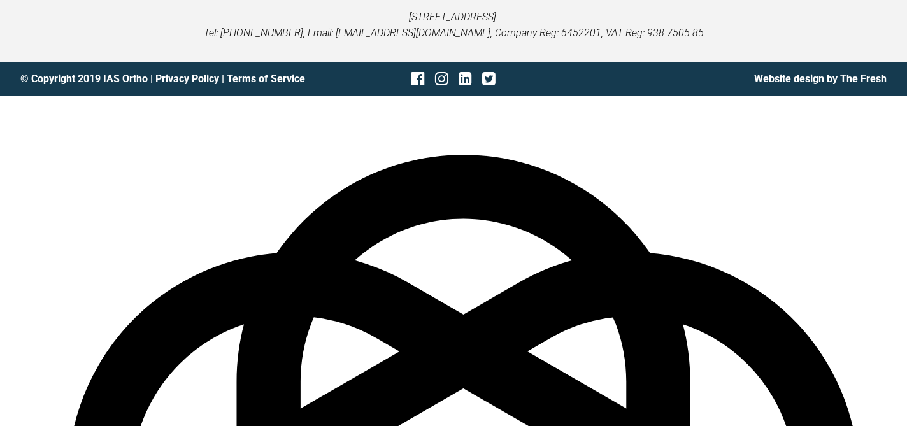
click at [0, 0] on span "the" at bounding box center [0, 0] width 0 height 0
click at [0, 0] on span "." at bounding box center [0, 0] width 0 height 0
click at [0, 0] on div "Also" at bounding box center [0, 0] width 0 height 0
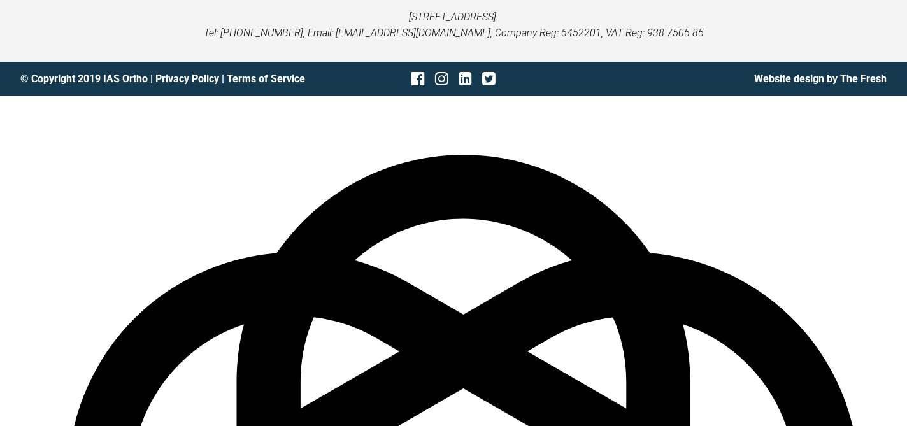
type textarea "looking good Also pick the lower 7's for the [MEDICAL_DATA] control. You should…"
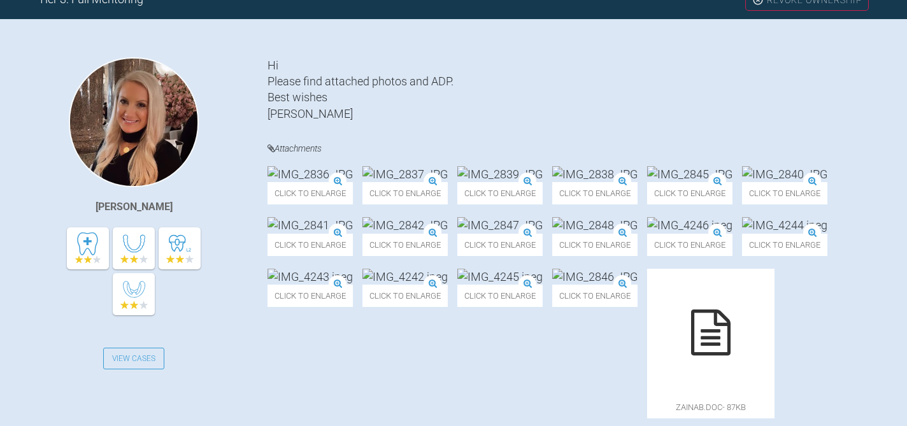
scroll to position [0, 0]
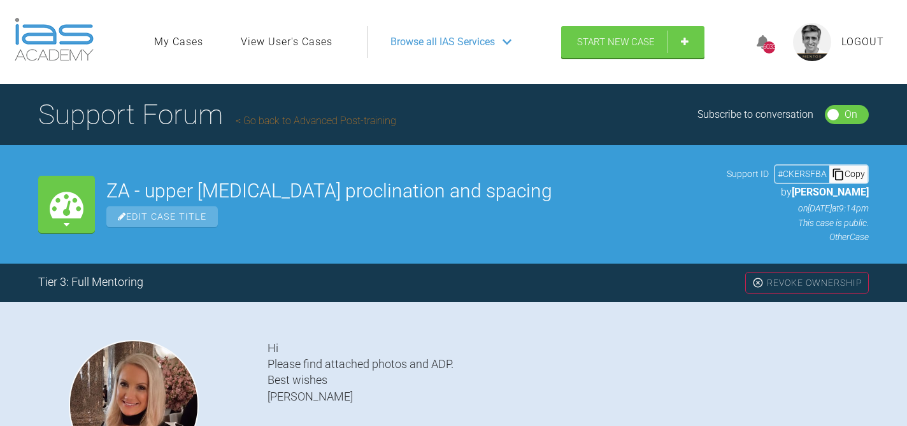
click at [275, 117] on link "Go back to Advanced Post-training" at bounding box center [316, 121] width 161 height 12
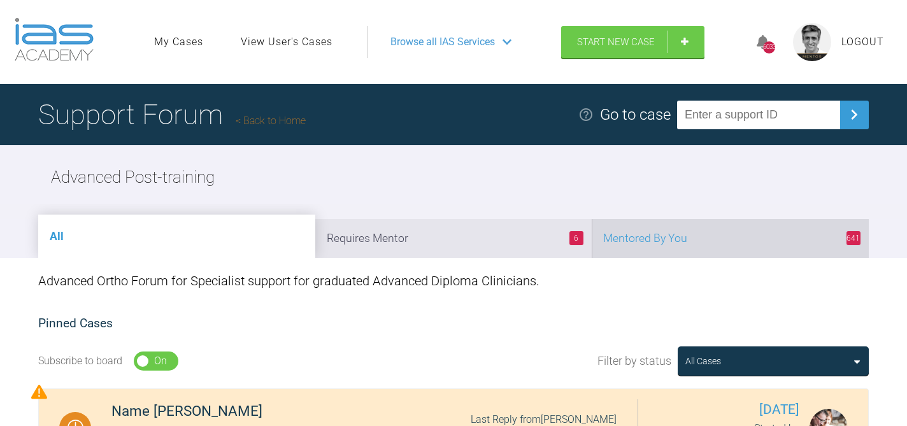
click at [711, 234] on li "641 Mentored By You" at bounding box center [730, 238] width 277 height 39
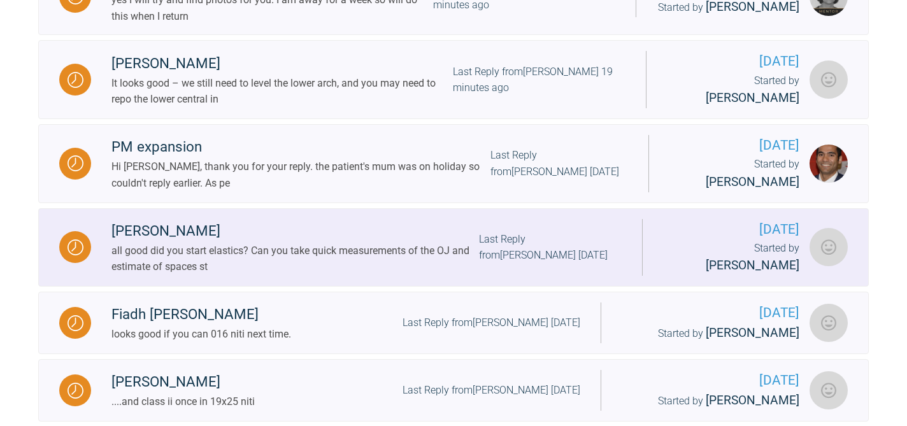
scroll to position [838, 0]
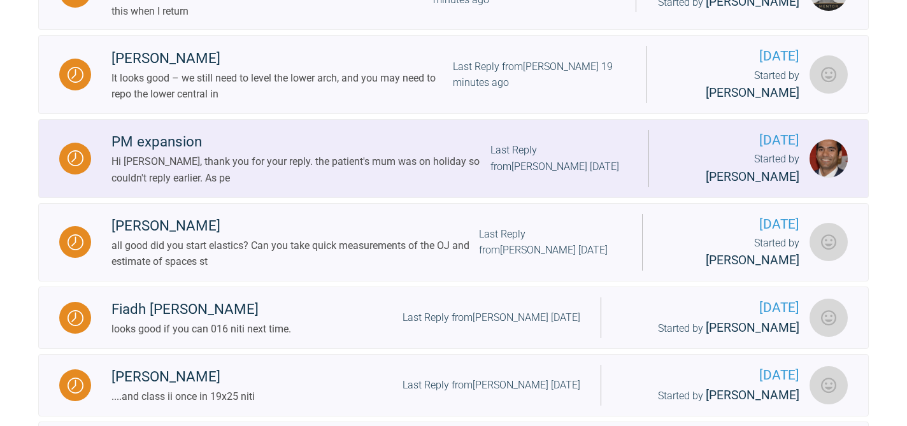
click at [575, 155] on div "Last Reply from [PERSON_NAME] [DATE]" at bounding box center [559, 158] width 138 height 32
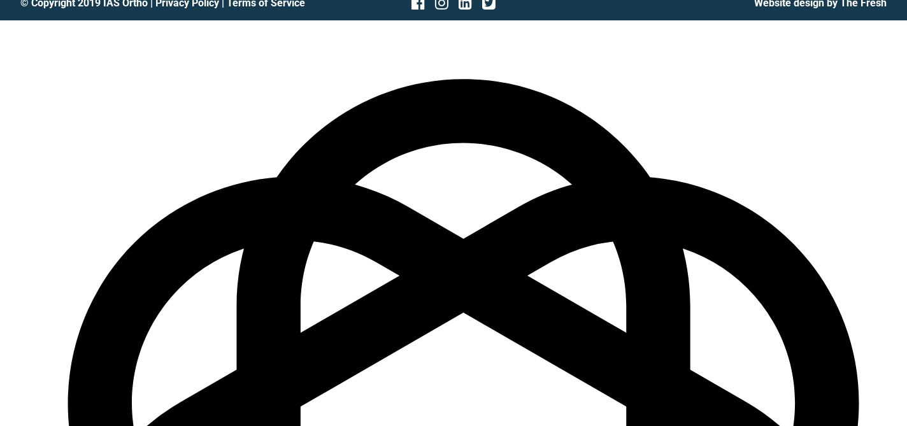
scroll to position [3199, 0]
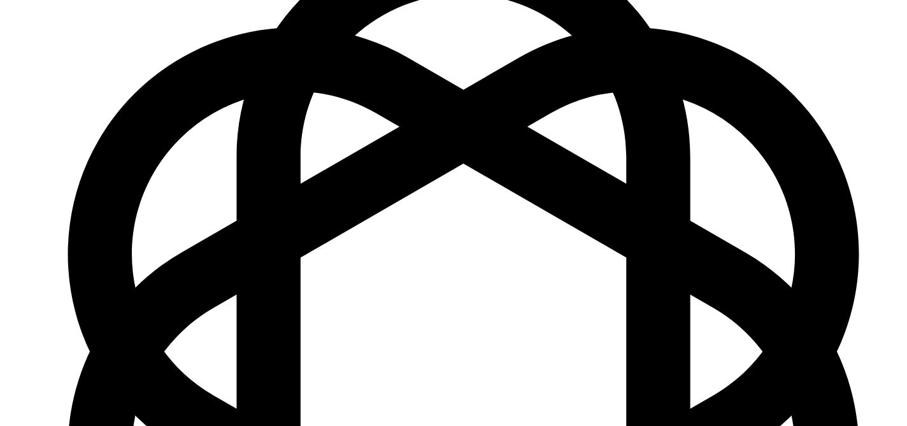
click at [0, 0] on span "They" at bounding box center [0, 0] width 0 height 0
drag, startPoint x: 342, startPoint y: 208, endPoint x: 206, endPoint y: 208, distance: 136.3
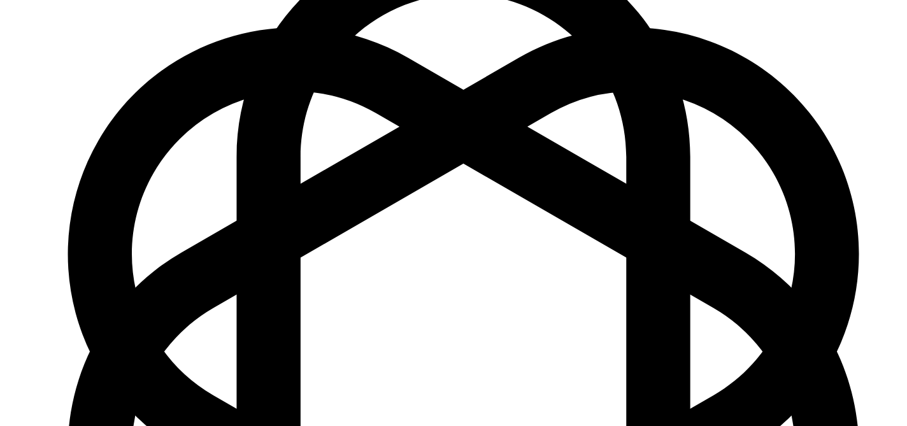
click at [0, 0] on div "appointments" at bounding box center [0, 0] width 0 height 0
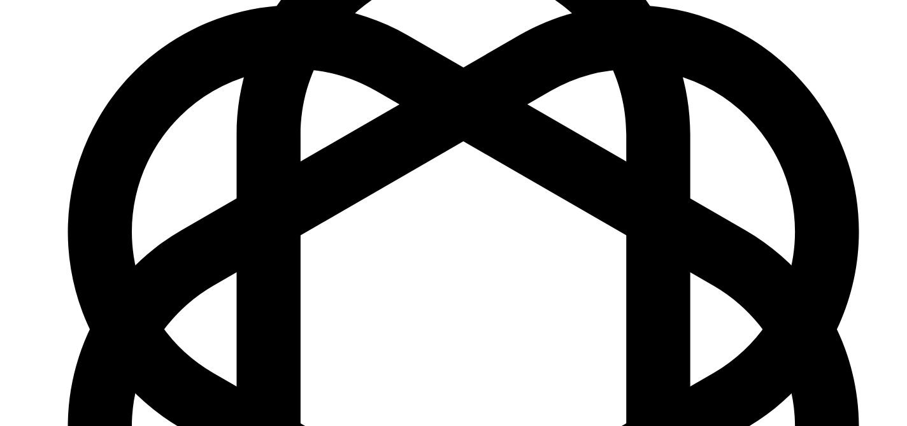
scroll to position [3264, 0]
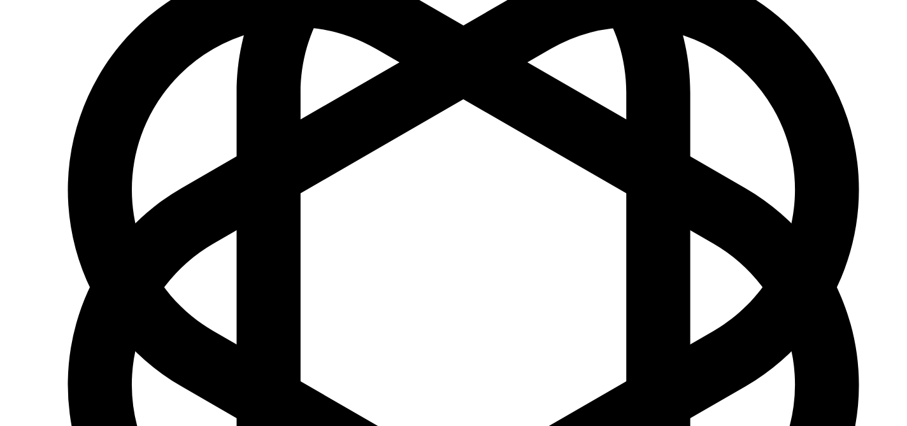
type textarea "You can use IAS. They are generally good. You can also use Flora lab. charge ba…"
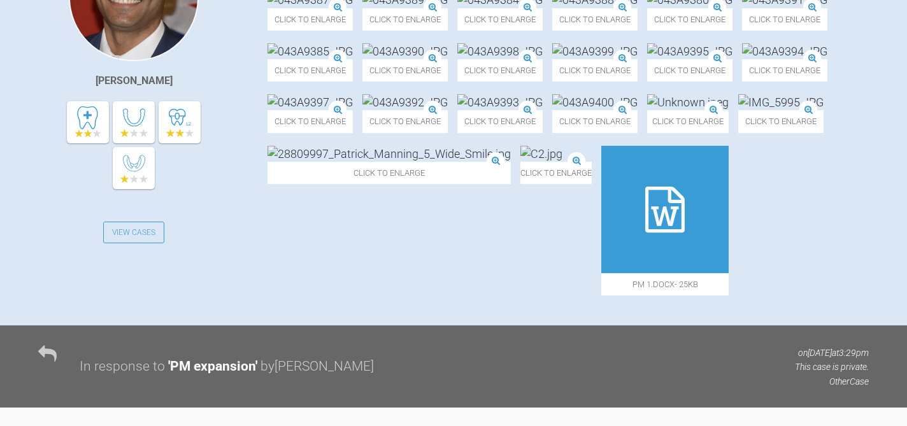
scroll to position [0, 0]
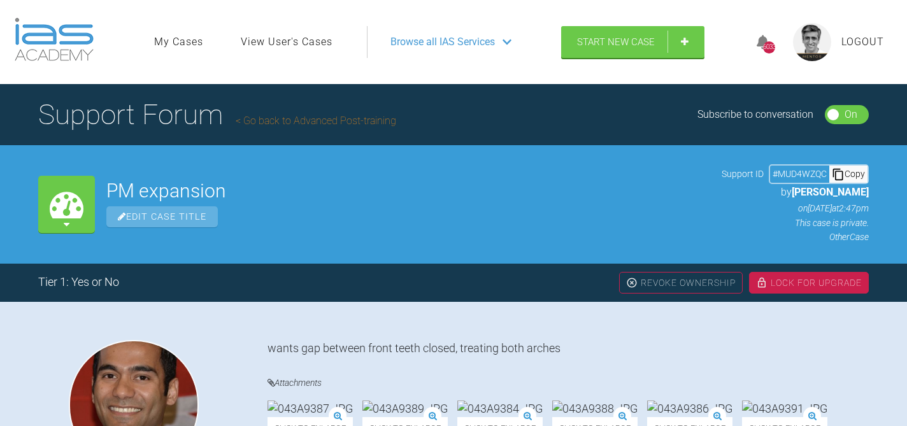
click at [315, 125] on link "Go back to Advanced Post-training" at bounding box center [316, 121] width 161 height 12
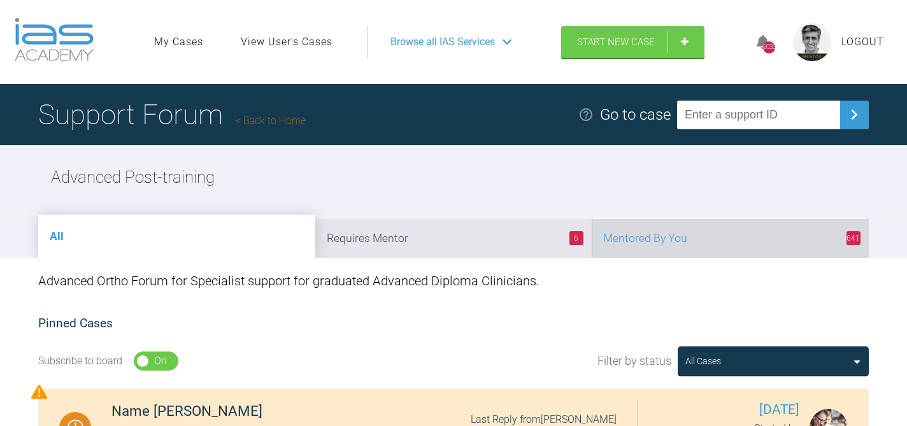
click at [680, 237] on li "641 Mentored By You" at bounding box center [730, 238] width 277 height 39
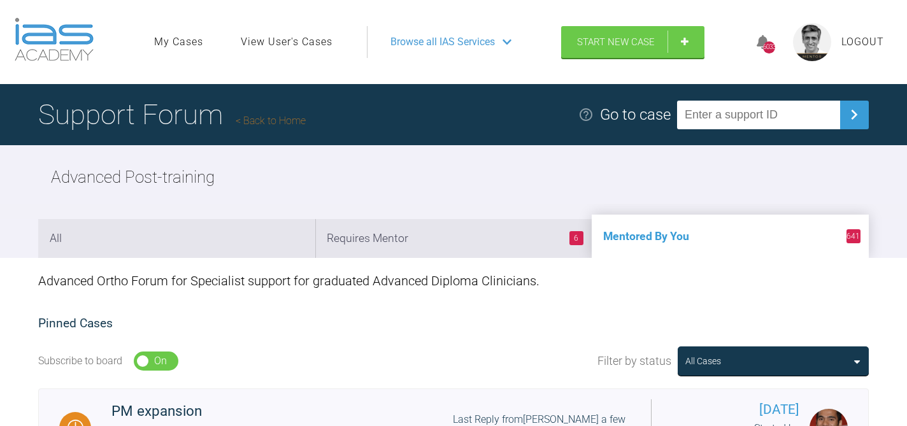
click at [306, 122] on link "Back to Home" at bounding box center [271, 121] width 70 height 12
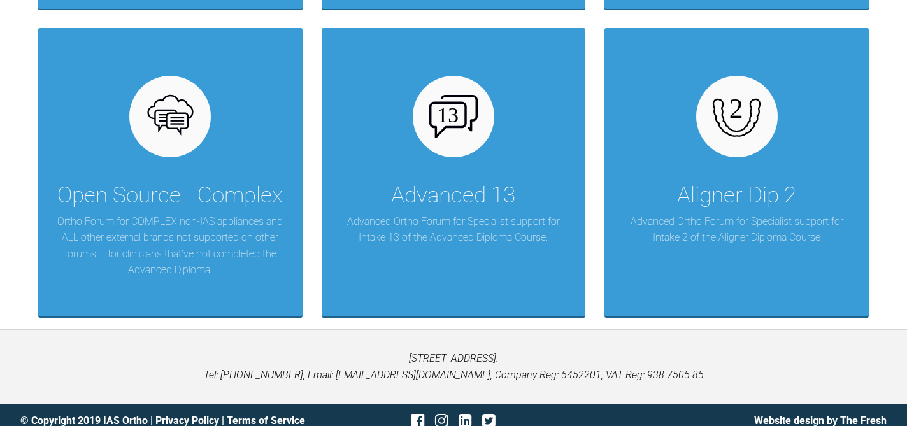
scroll to position [1909, 0]
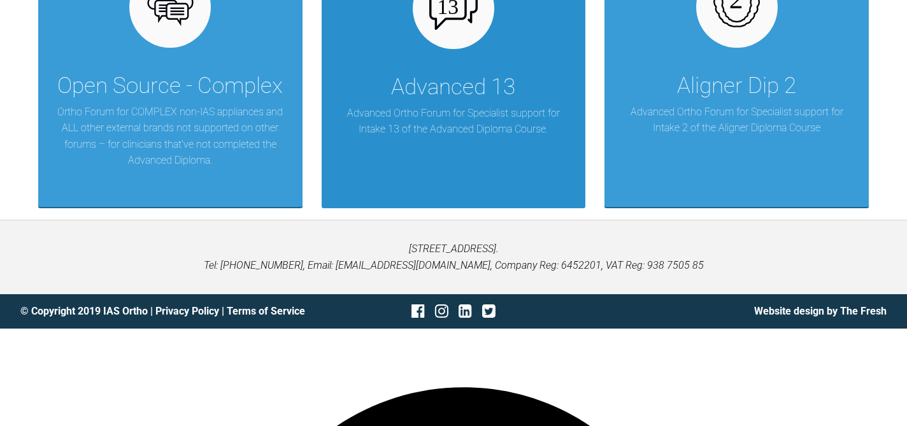
click at [477, 105] on div "Advanced 13" at bounding box center [453, 87] width 124 height 36
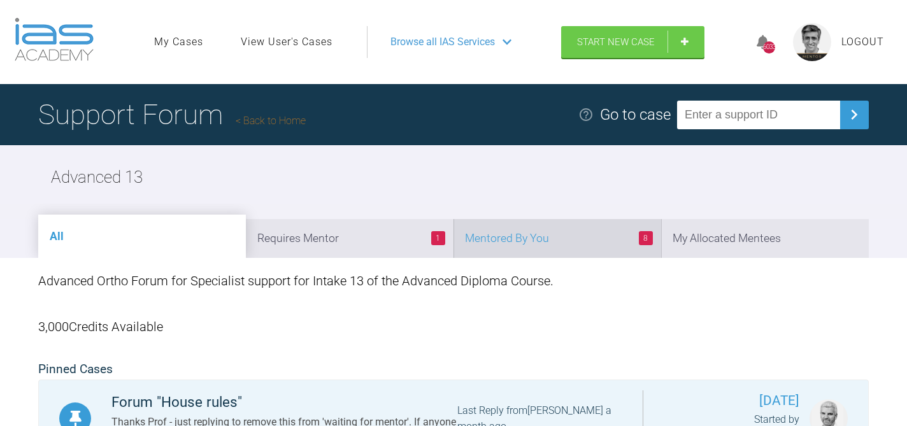
click at [592, 247] on li "8 Mentored By You" at bounding box center [558, 238] width 208 height 39
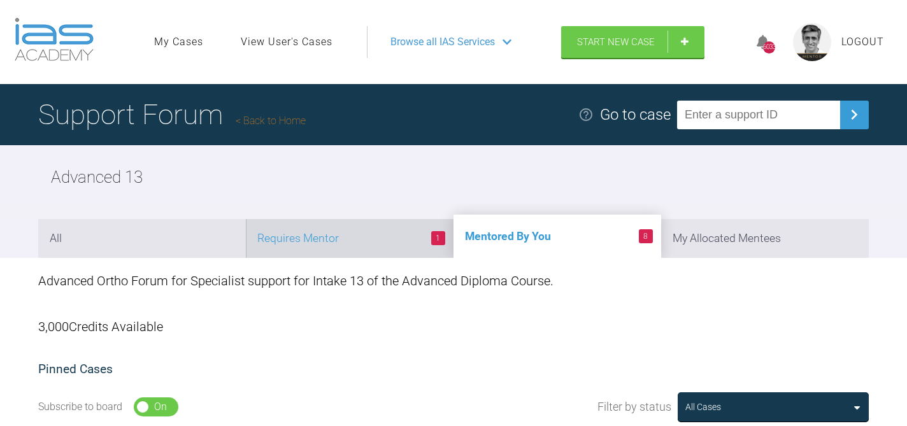
click at [371, 234] on li "1 Requires Mentor" at bounding box center [350, 238] width 208 height 39
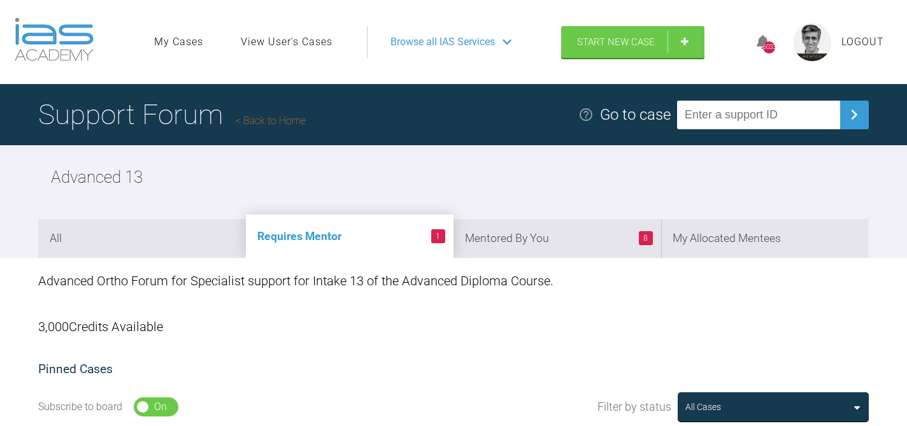
click at [289, 120] on link "Back to Home" at bounding box center [271, 121] width 70 height 12
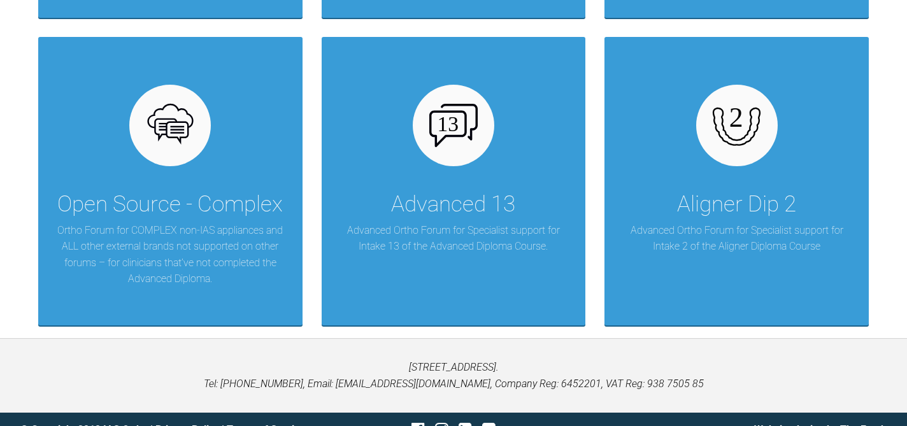
scroll to position [1544, 0]
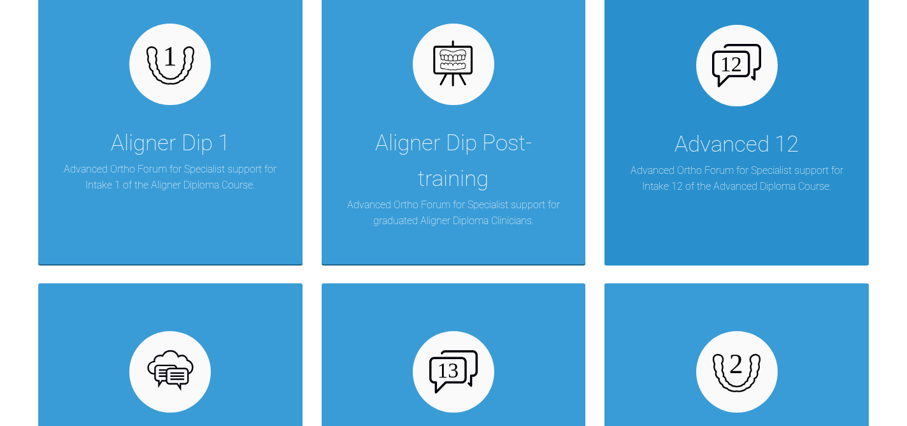
click at [697, 162] on div "Advanced 12" at bounding box center [737, 145] width 124 height 36
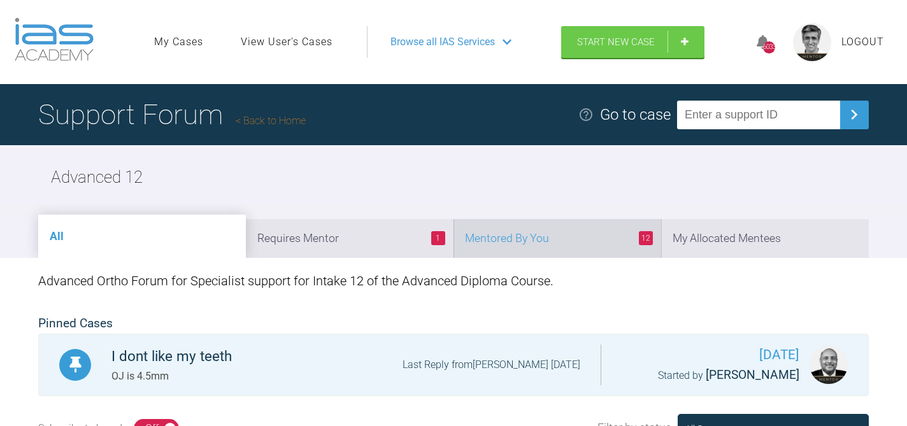
click at [542, 245] on li "12 Mentored By You" at bounding box center [558, 238] width 208 height 39
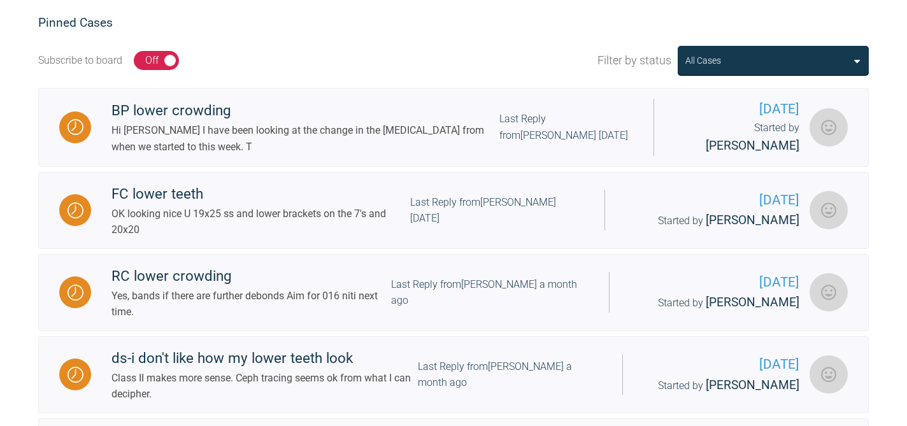
scroll to position [301, 0]
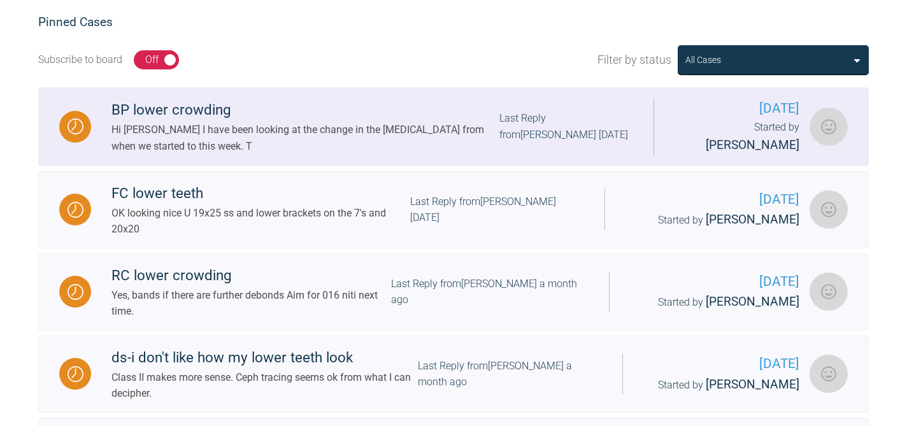
click at [499, 134] on div "Last Reply from [PERSON_NAME] [DATE]" at bounding box center [566, 126] width 134 height 32
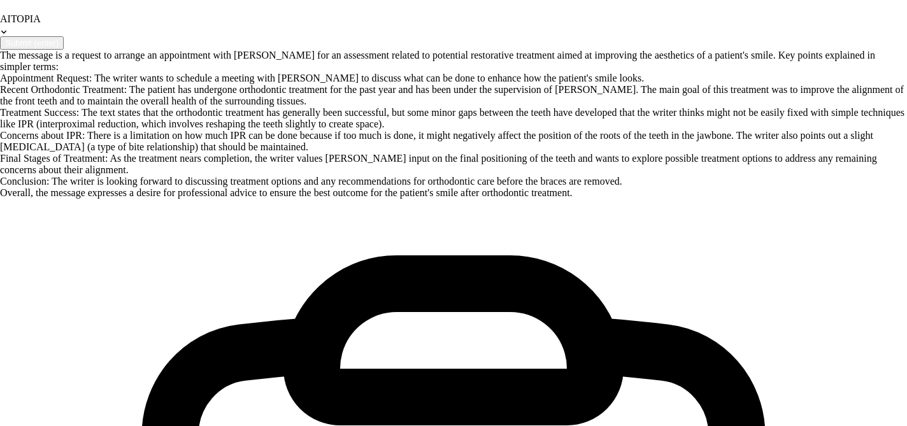
scroll to position [15697, 0]
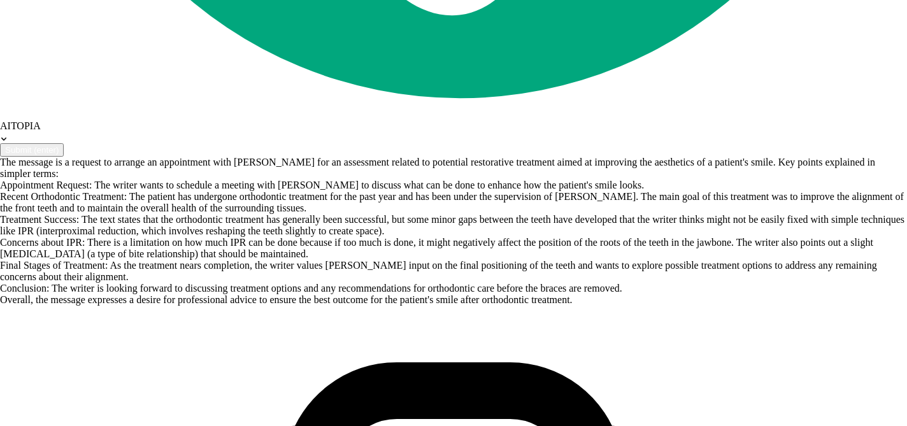
scroll to position [15606, 0]
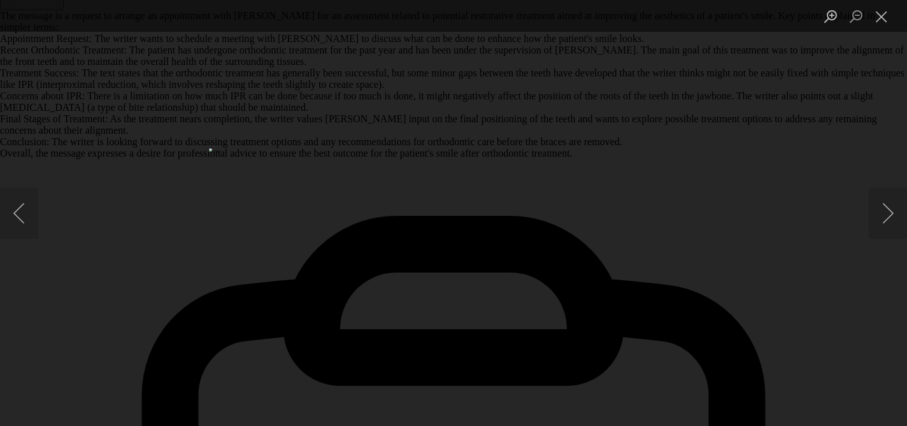
scroll to position [15732, 0]
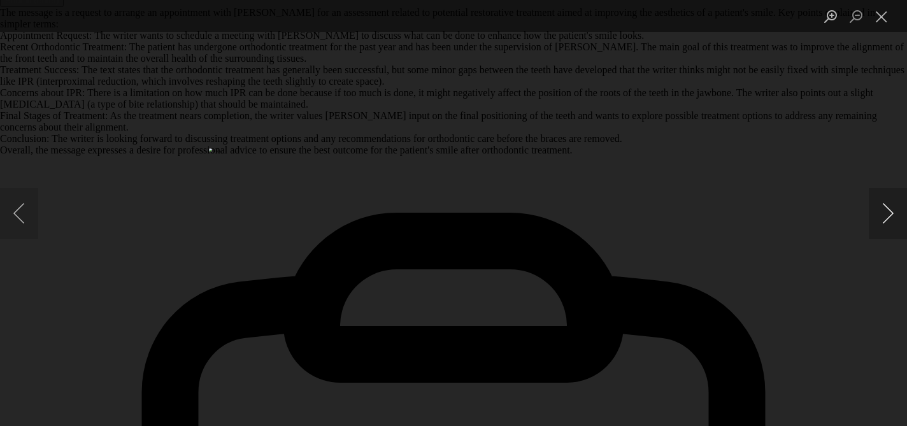
click at [884, 209] on button "Next image" at bounding box center [888, 213] width 38 height 51
click at [884, 18] on button "Close lightbox" at bounding box center [881, 16] width 25 height 22
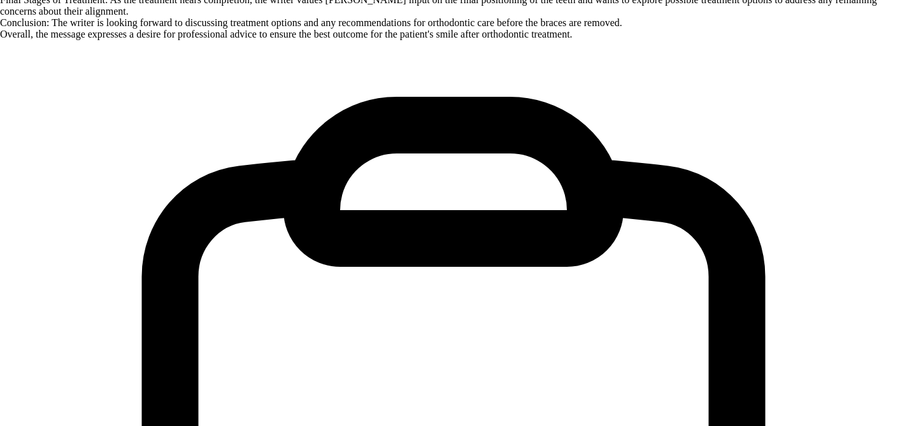
scroll to position [15851, 0]
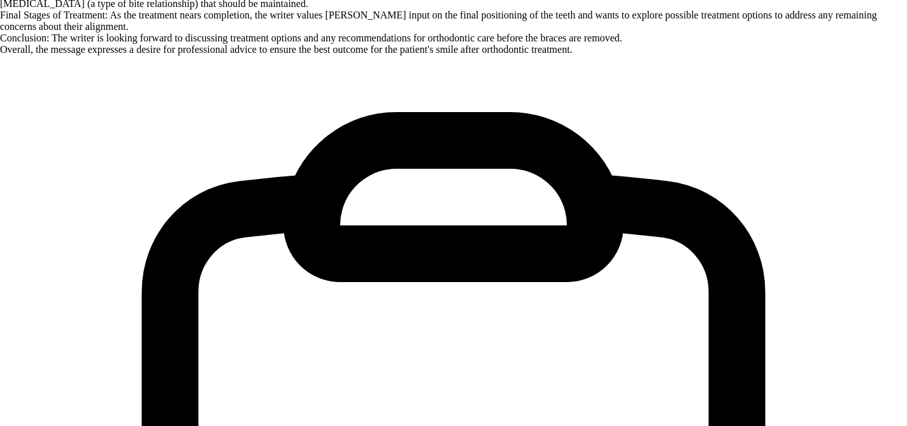
scroll to position [15836, 0]
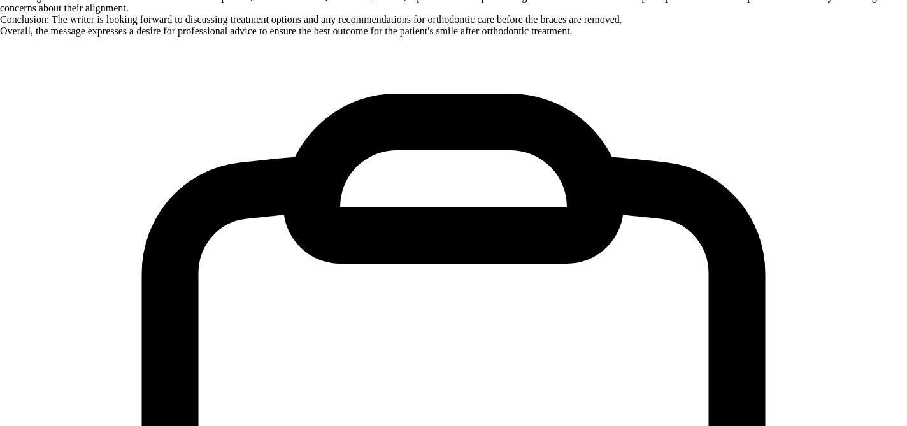
click at [0, 0] on span "the" at bounding box center [0, 0] width 0 height 0
click at [0, 0] on span "right – check" at bounding box center [0, 0] width 0 height 0
click at [0, 0] on span "brave" at bounding box center [0, 0] width 0 height 0
click at [0, 0] on div "If" at bounding box center [0, 0] width 0 height 0
click at [0, 0] on div "Which" at bounding box center [0, 0] width 0 height 0
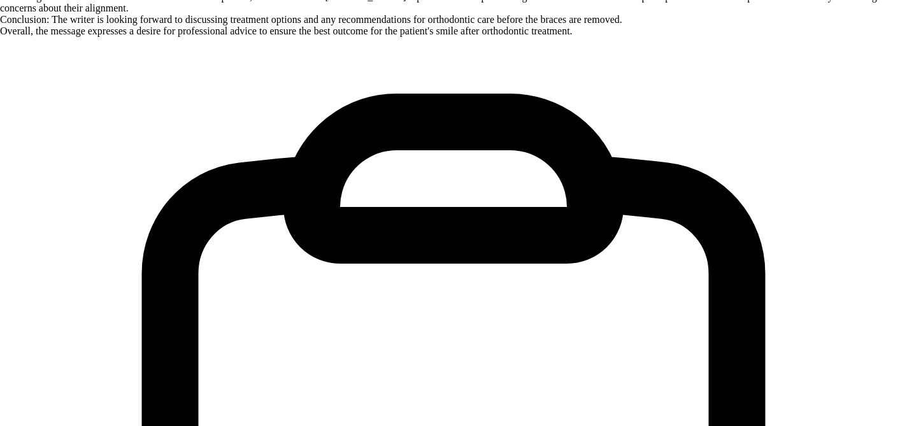
type textarea "UL1 - check length physically this will help decide - gingival margins appear o…"
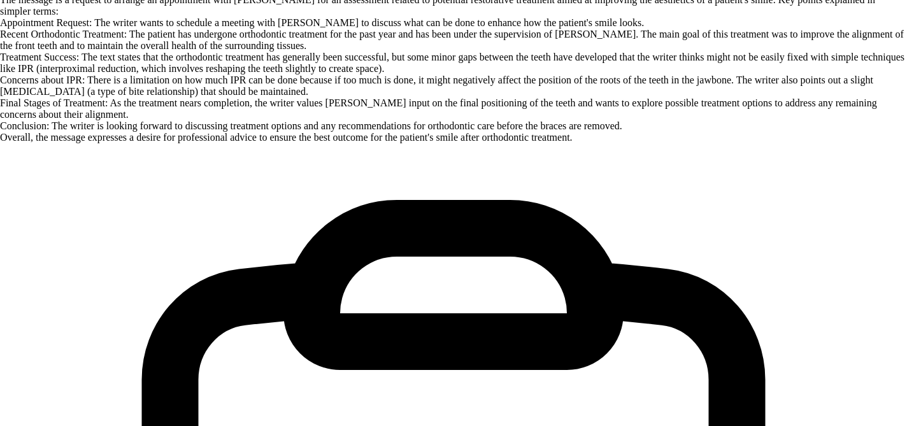
scroll to position [16334, 0]
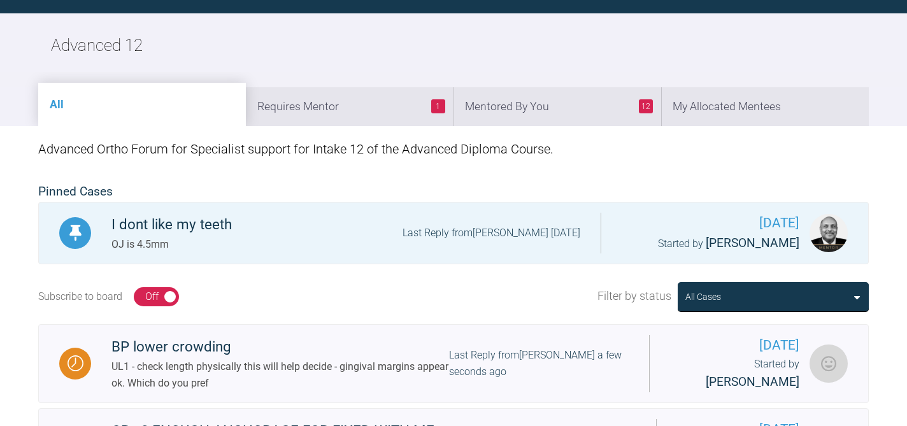
scroll to position [1729, 0]
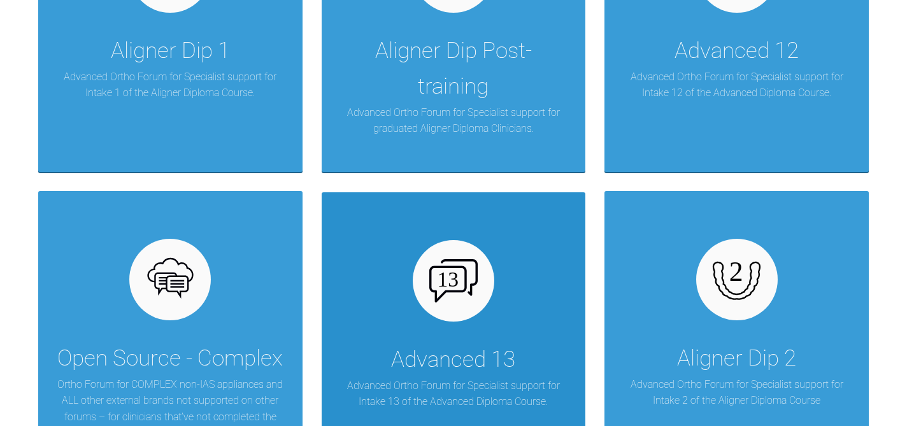
scroll to position [1541, 0]
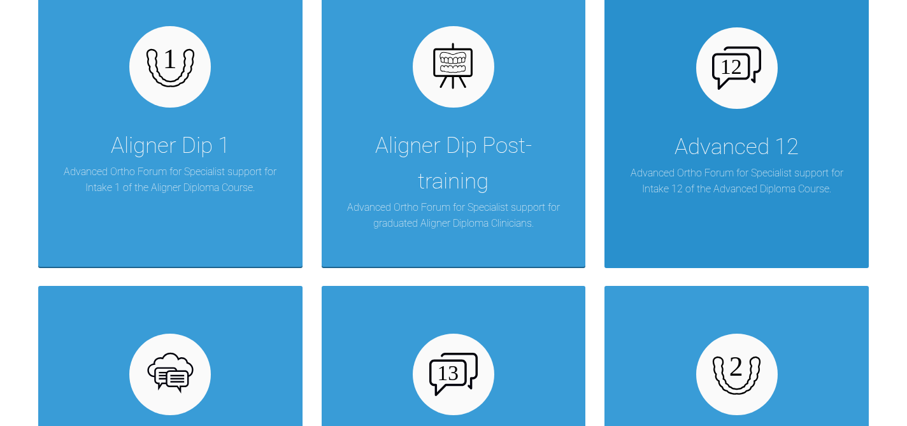
click at [721, 165] on div "Advanced 12" at bounding box center [737, 147] width 124 height 36
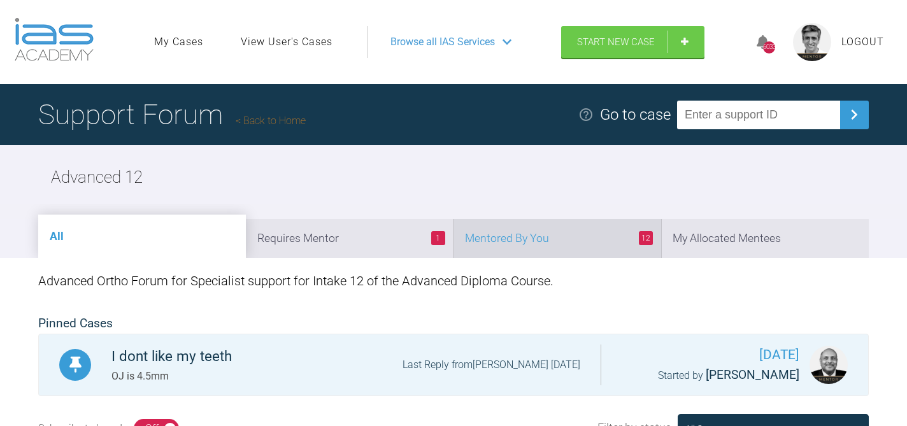
click at [567, 245] on li "12 Mentored By You" at bounding box center [558, 238] width 208 height 39
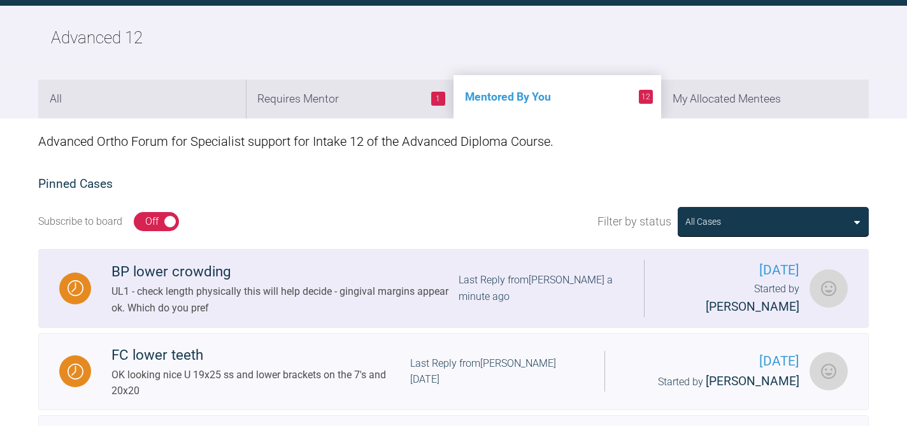
click at [525, 276] on div "Last Reply from [PERSON_NAME] a minute ago" at bounding box center [541, 288] width 165 height 32
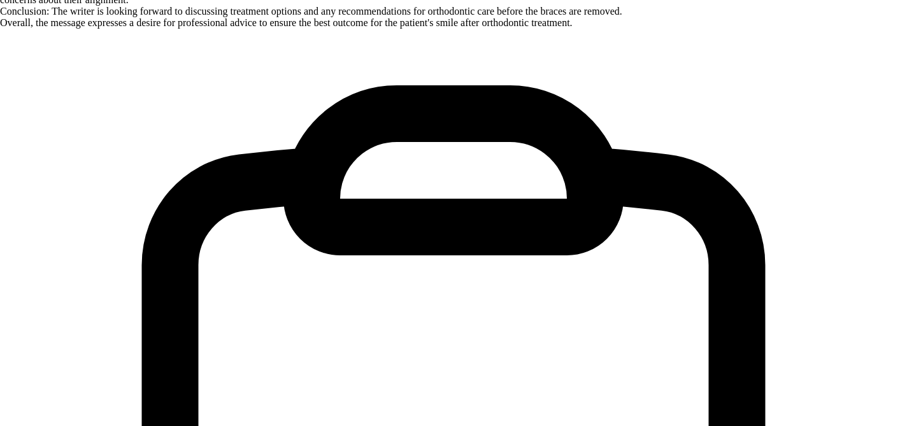
scroll to position [16334, 0]
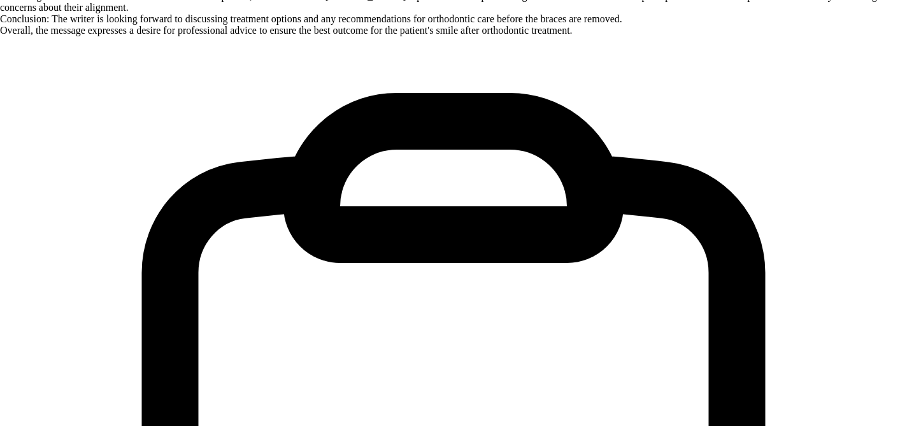
click at [0, 0] on span "You may" at bounding box center [0, 0] width 0 height 0
type textarea ".... following on form above - consider vertical elastics 3-5 each side for occ…"
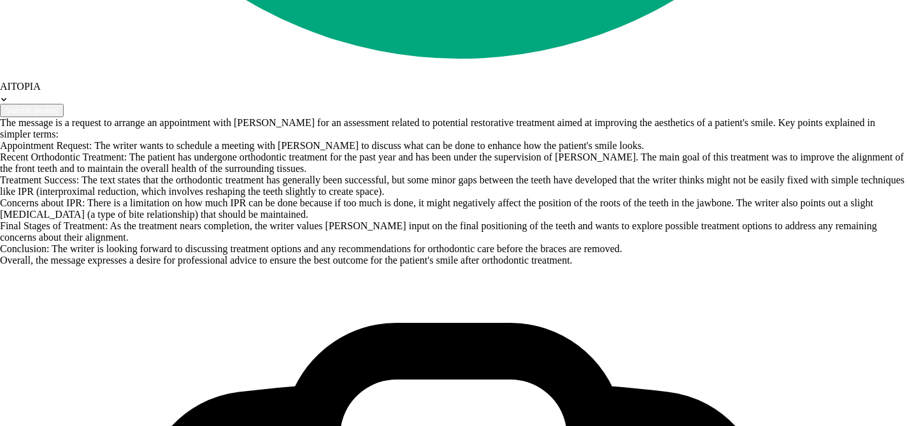
scroll to position [16409, 0]
